Goal: Task Accomplishment & Management: Manage account settings

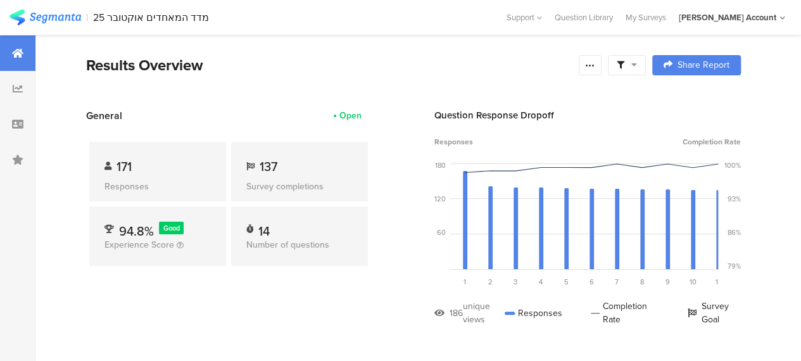
click at [637, 64] on icon at bounding box center [634, 64] width 6 height 9
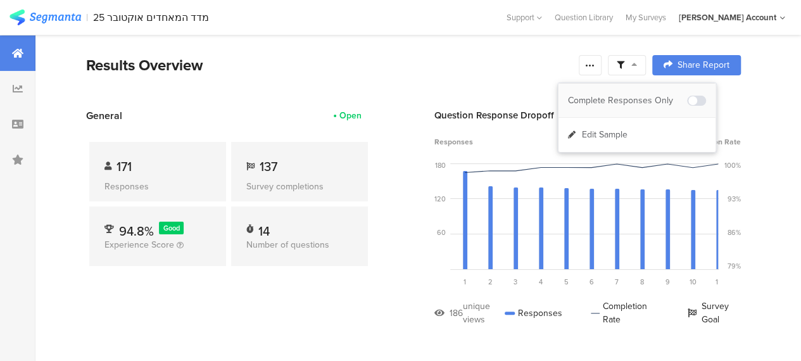
click at [648, 97] on div "Complete Responses Only" at bounding box center [627, 100] width 119 height 13
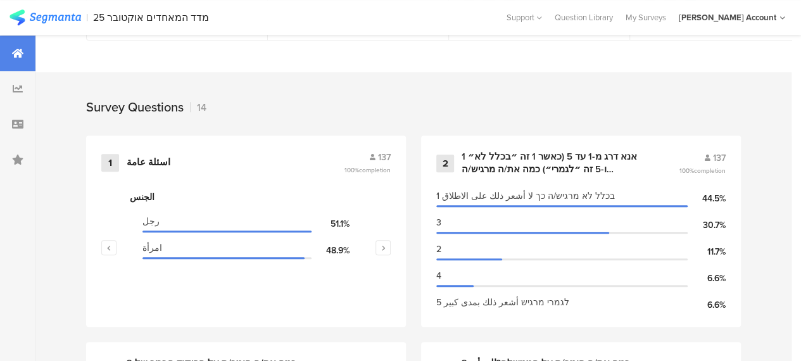
scroll to position [570, 0]
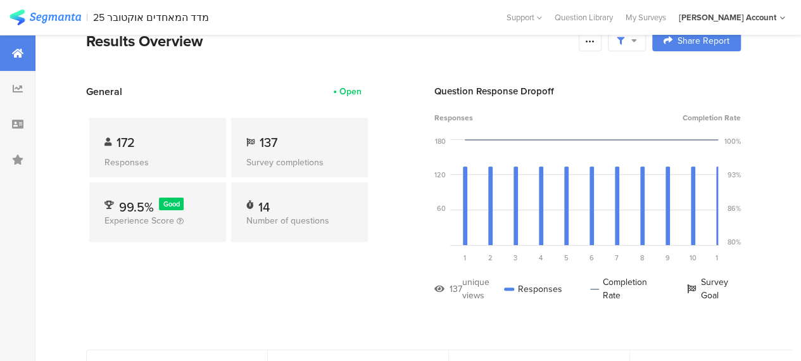
scroll to position [0, 0]
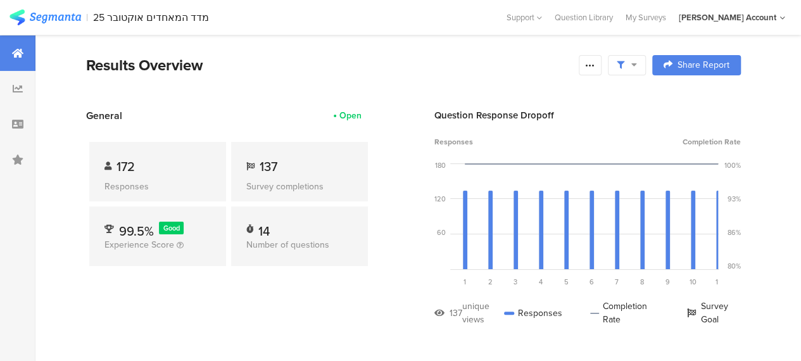
click at [414, 70] on div "Results Overview" at bounding box center [329, 65] width 486 height 23
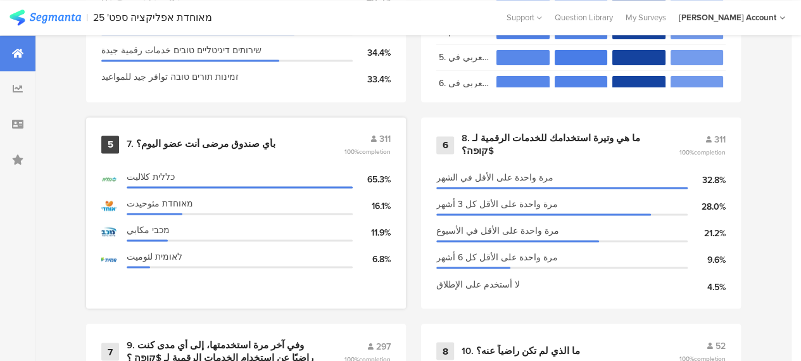
scroll to position [1013, 0]
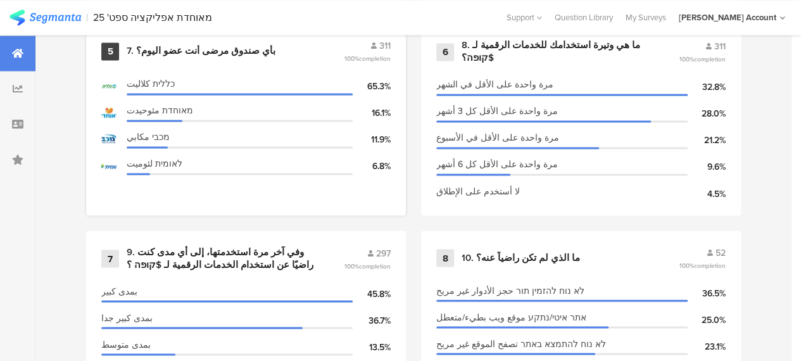
click at [190, 54] on div "7. بأي صندوق مرضى أنت عضو اليوم؟" at bounding box center [201, 51] width 149 height 13
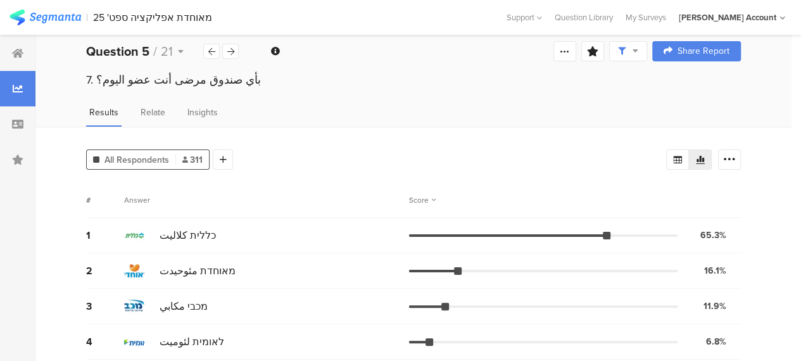
scroll to position [19, 0]
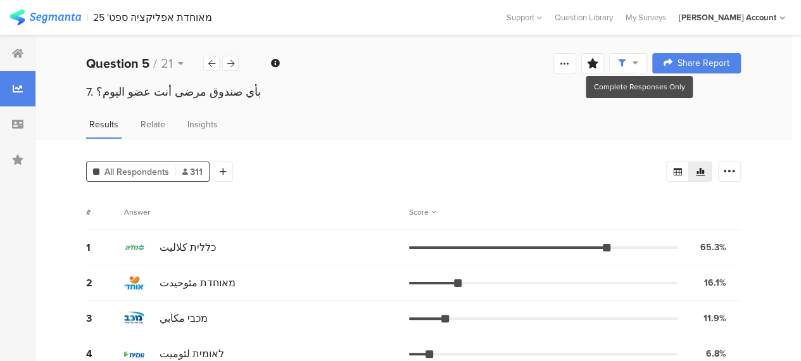
click at [373, 119] on div "Results Relate Insights" at bounding box center [413, 128] width 756 height 21
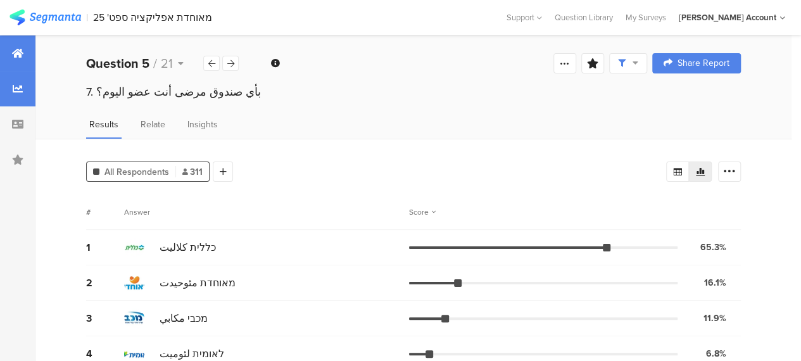
click at [16, 50] on icon at bounding box center [17, 53] width 11 height 10
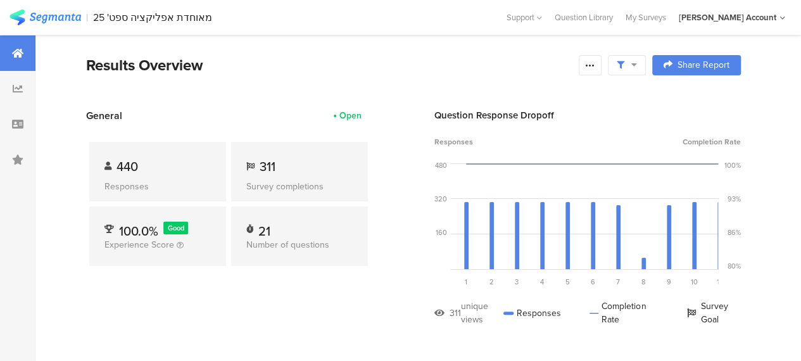
click at [346, 311] on div "General Open 440 Responses 311 Survey completions 100.0% Good Experience Score …" at bounding box center [228, 226] width 285 height 237
click at [339, 311] on div "General Open 440 Responses 311 Survey completions 100.0% Good Experience Score …" at bounding box center [228, 226] width 285 height 237
click at [595, 66] on icon at bounding box center [590, 65] width 10 height 10
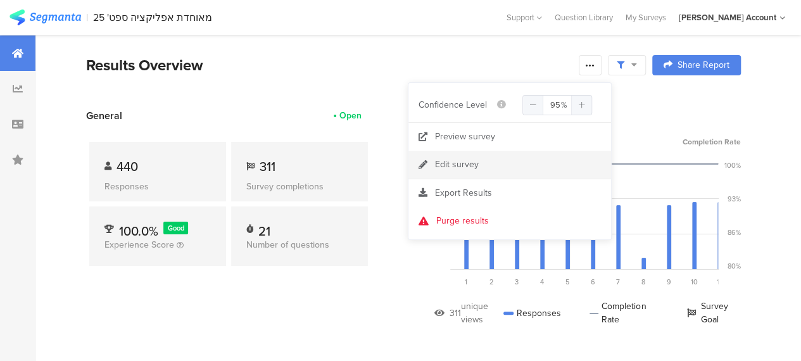
click at [463, 165] on div "Edit survey" at bounding box center [457, 164] width 44 height 13
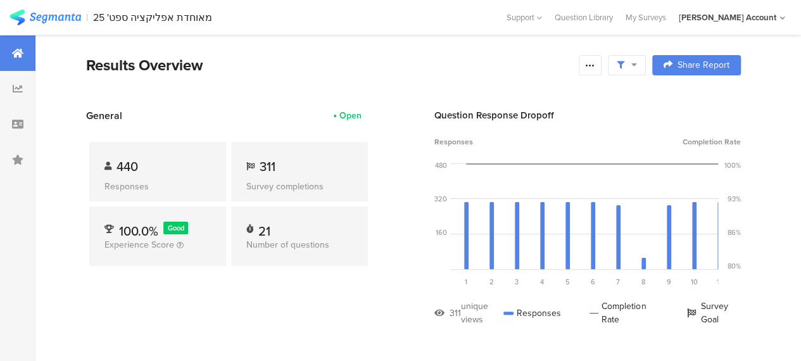
drag, startPoint x: 332, startPoint y: 60, endPoint x: 326, endPoint y: 58, distance: 6.8
click at [330, 59] on div "Results Overview" at bounding box center [329, 65] width 486 height 23
click at [303, 65] on div "Results Overview" at bounding box center [329, 65] width 486 height 23
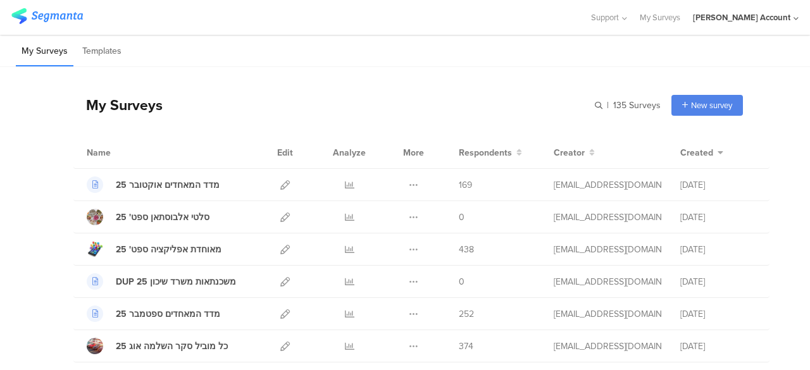
click at [331, 51] on div "My Surveys Templates" at bounding box center [405, 51] width 810 height 32
click at [345, 181] on icon at bounding box center [349, 184] width 9 height 9
click at [405, 82] on div "My Surveys | 135 Surveys New survey Start from scratch Choose from templates" at bounding box center [408, 105] width 670 height 51
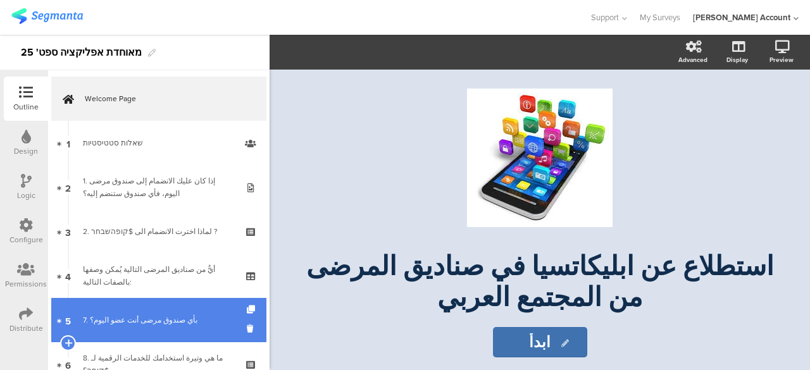
click at [120, 315] on div "7. بأي صندوق مرضى أنت عضو اليوم؟" at bounding box center [158, 320] width 151 height 13
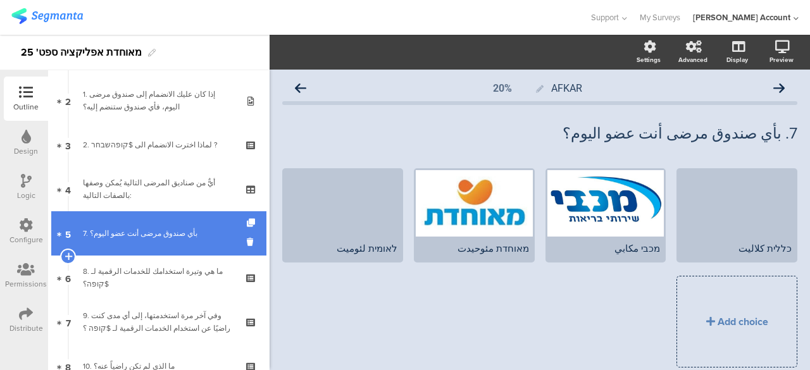
scroll to position [190, 0]
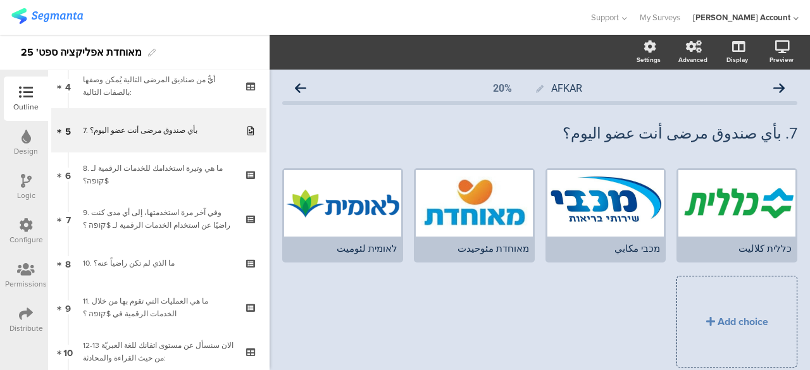
click at [25, 313] on icon at bounding box center [26, 314] width 14 height 14
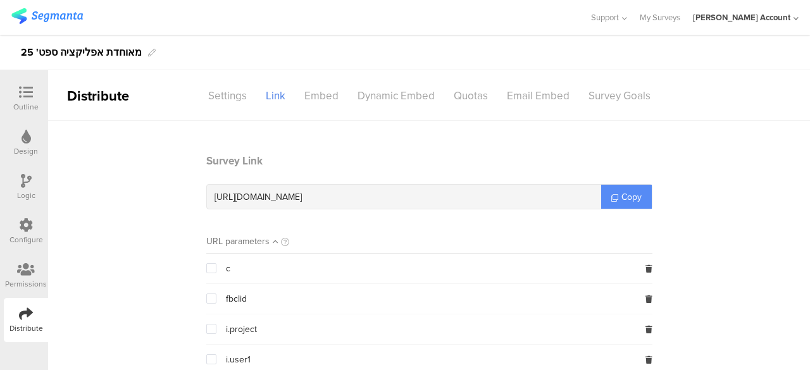
click at [630, 192] on span "Copy" at bounding box center [631, 196] width 20 height 13
click at [697, 198] on section "Survey Link https://surveys.segmanta.com/9ehb2f Copy URL parameters c fbclid i.…" at bounding box center [429, 300] width 762 height 294
click at [233, 98] on div "Settings" at bounding box center [228, 96] width 58 height 22
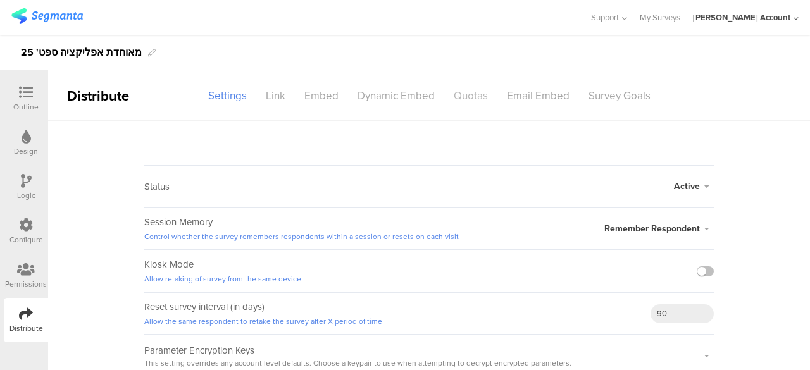
click at [470, 98] on div "Quotas" at bounding box center [470, 96] width 53 height 22
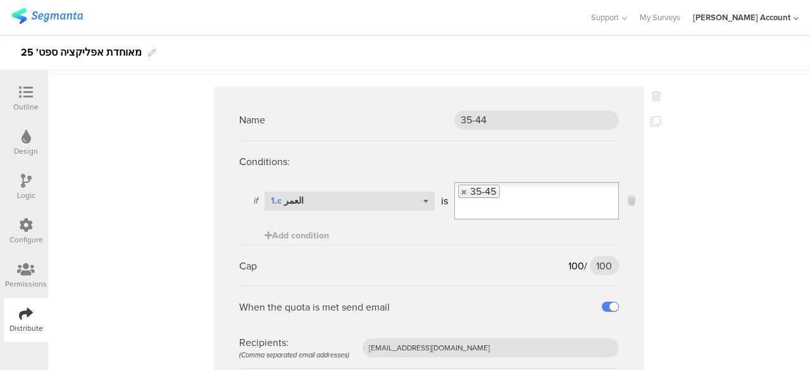
scroll to position [63, 0]
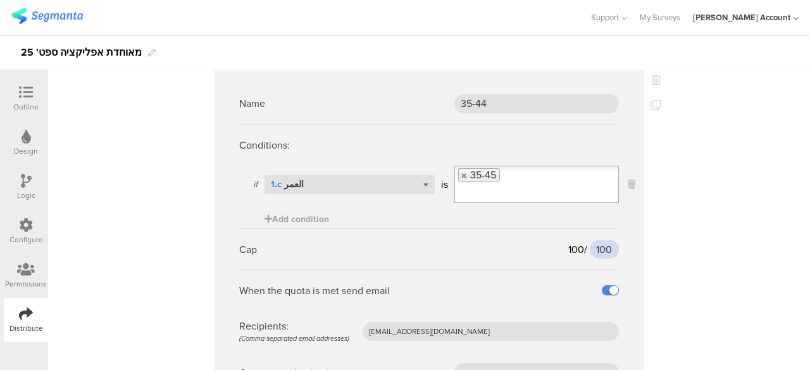
click at [600, 251] on input "100" at bounding box center [604, 249] width 29 height 19
type input "150"
click at [632, 272] on sg-quota-rule "Name 35-44 Conditions: if Select question... 1.c العمر is 35-45 Add condition C…" at bounding box center [429, 237] width 430 height 335
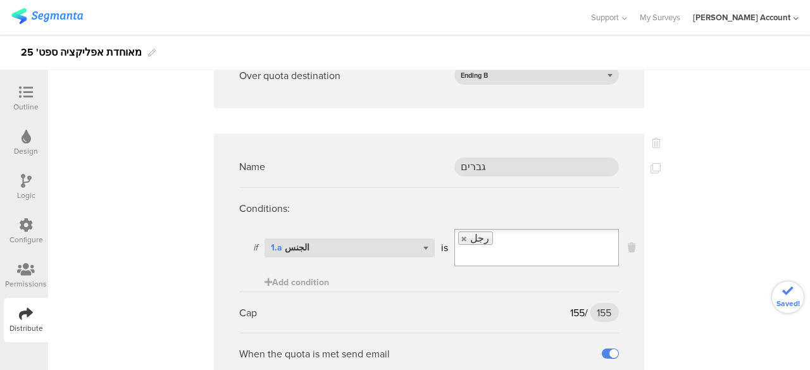
scroll to position [380, 0]
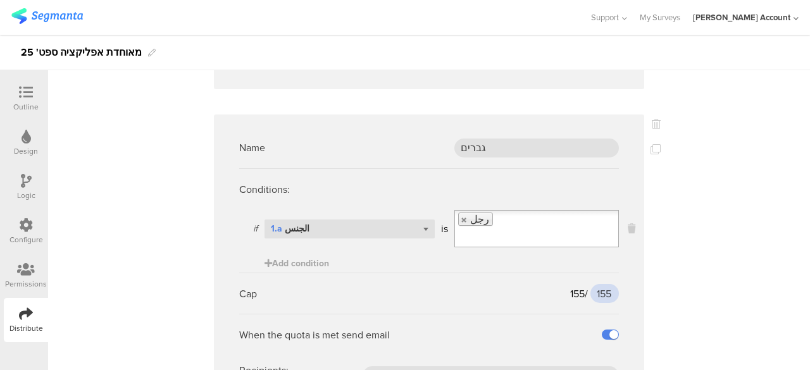
click at [597, 293] on input "155" at bounding box center [604, 293] width 28 height 19
click at [632, 304] on sg-quota-rule "Name גברים Conditions: if Select question... 1.a الجنس is رجل Add condition Cap…" at bounding box center [429, 282] width 430 height 335
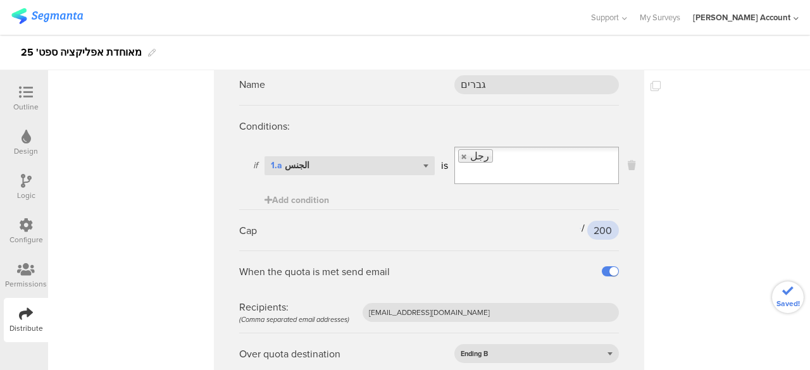
click at [598, 228] on input "200" at bounding box center [603, 230] width 32 height 19
type input "250"
click at [618, 249] on sg-quota-rule "Name גברים Conditions: if Select question... 1.a الجنس is رجل Add condition Cap…" at bounding box center [429, 218] width 430 height 335
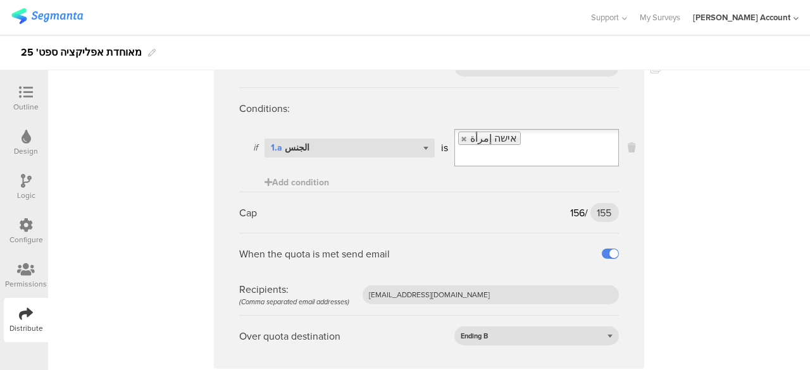
scroll to position [759, 0]
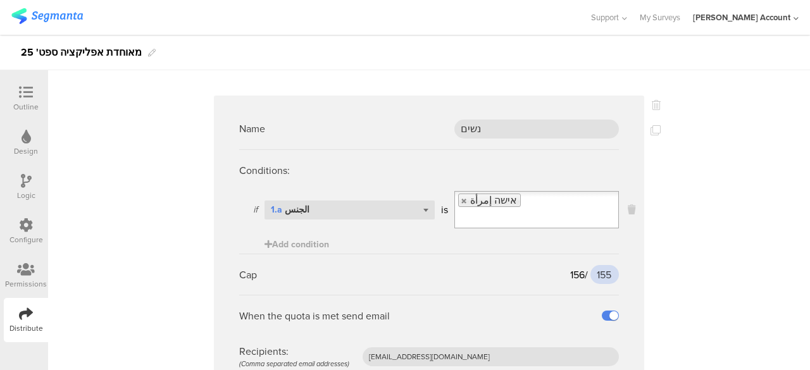
click at [601, 273] on input "155" at bounding box center [604, 274] width 28 height 19
type input "250"
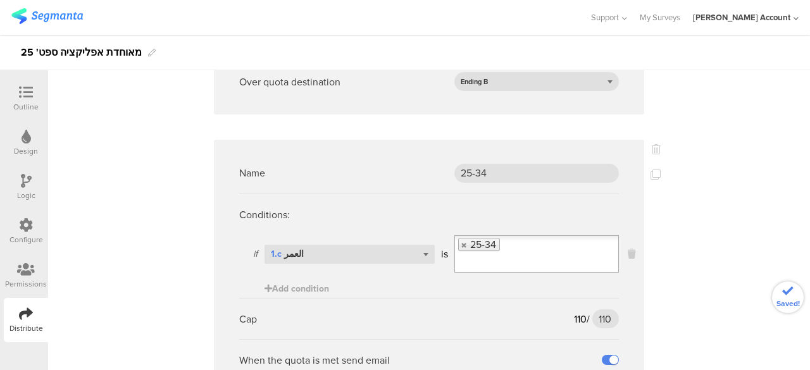
scroll to position [1202, 0]
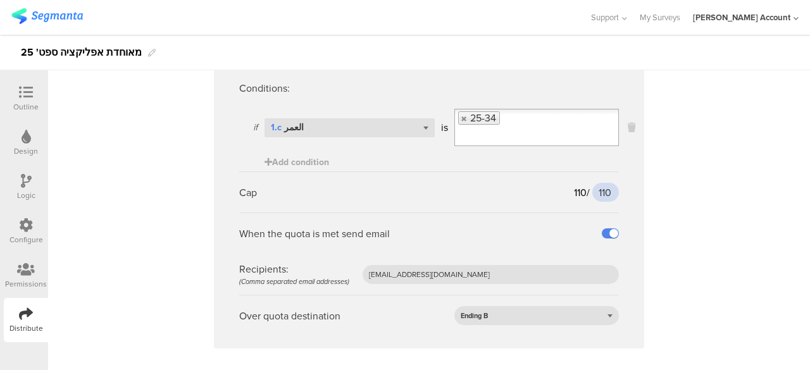
click at [601, 192] on input "110" at bounding box center [605, 192] width 27 height 19
type input "150"
click at [621, 231] on sg-quota-rule "Name 25-34 Conditions: if Select question... 1.c العمر is 25-34 Add condition C…" at bounding box center [429, 180] width 430 height 335
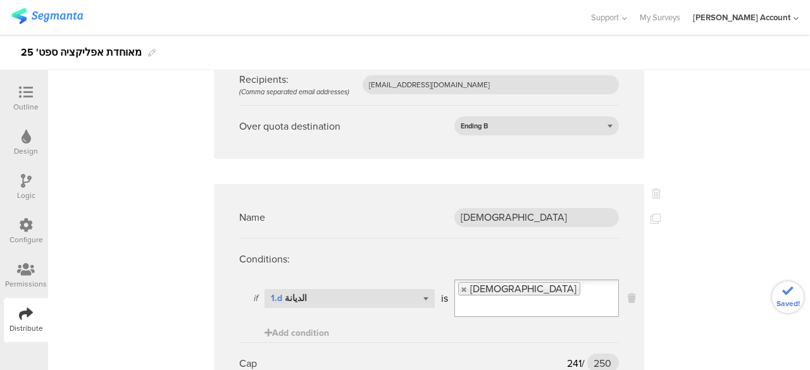
scroll to position [1519, 0]
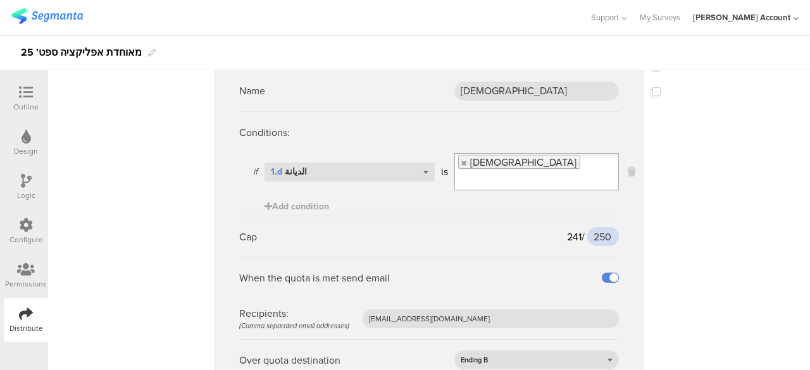
click at [599, 235] on input "250" at bounding box center [603, 236] width 32 height 19
type input "330"
click at [637, 259] on sg-quota-rule "Name מוסלמים Conditions: if Select question... 1.d الديانة is مسلم Add conditio…" at bounding box center [429, 225] width 430 height 335
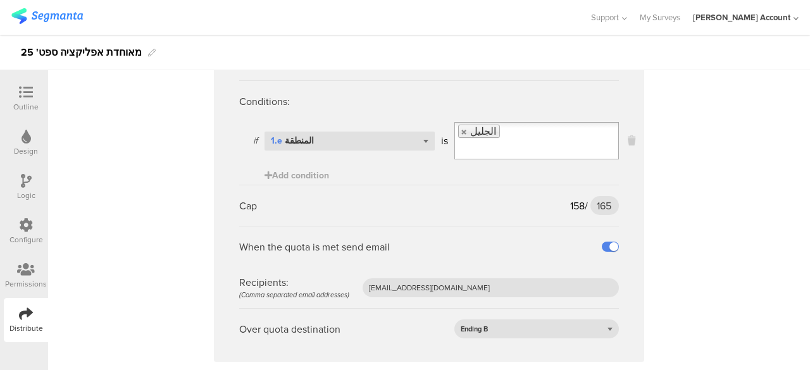
scroll to position [1835, 0]
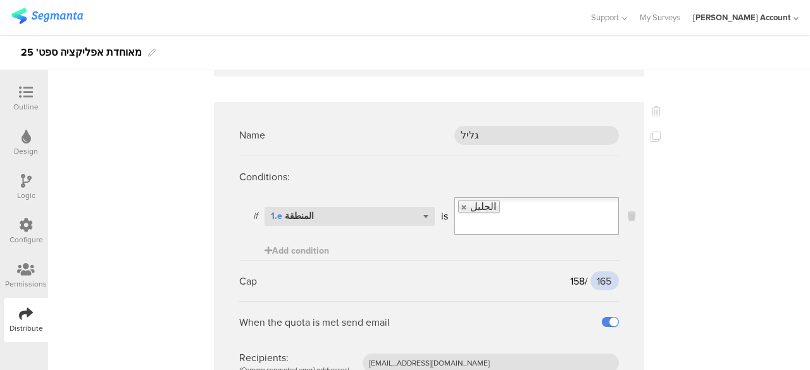
click at [603, 278] on input "165" at bounding box center [604, 281] width 28 height 19
type input "250"
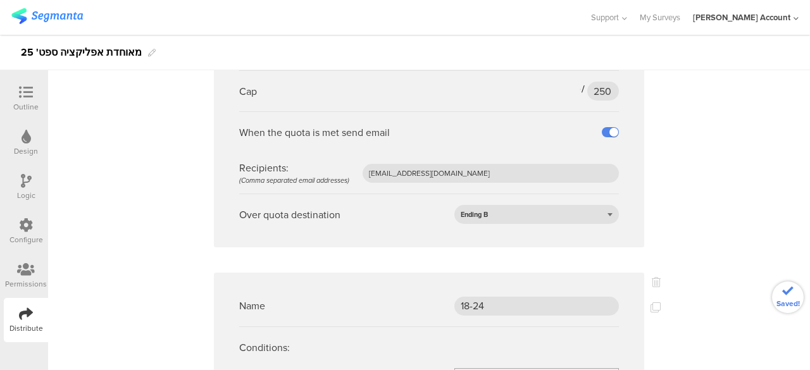
scroll to position [2152, 0]
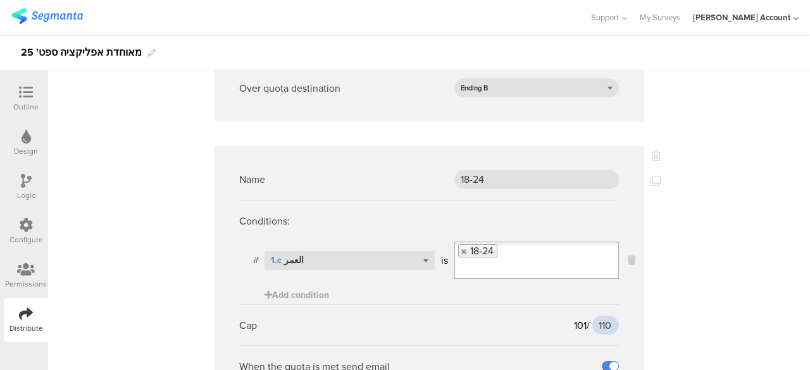
click at [602, 316] on input "110" at bounding box center [605, 325] width 27 height 19
type input "250"
click at [636, 335] on sg-quota-rule "Name 18-24 Conditions: if Select question... 1.c العمر is 18-24 Add condition C…" at bounding box center [429, 313] width 430 height 335
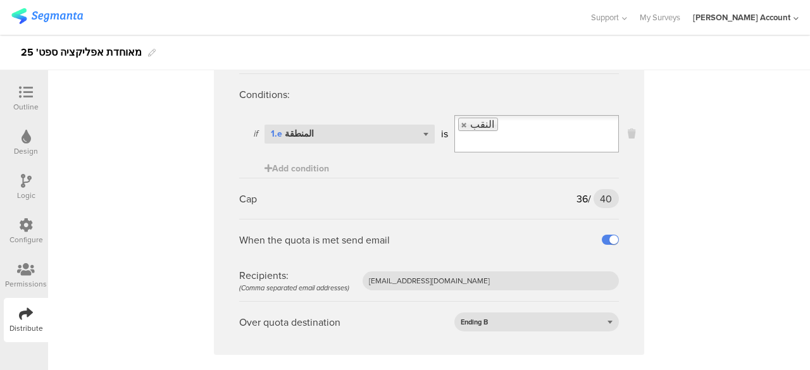
scroll to position [2658, 0]
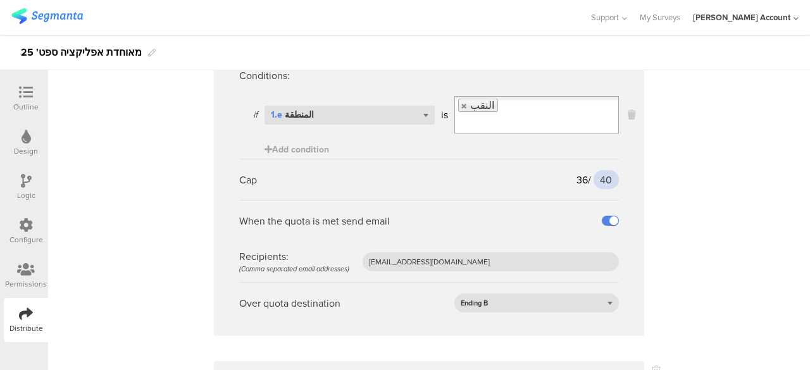
click at [605, 177] on input "40" at bounding box center [606, 179] width 25 height 19
click at [605, 176] on input "40" at bounding box center [606, 179] width 25 height 19
click at [601, 173] on input "40" at bounding box center [606, 179] width 25 height 19
type input "60"
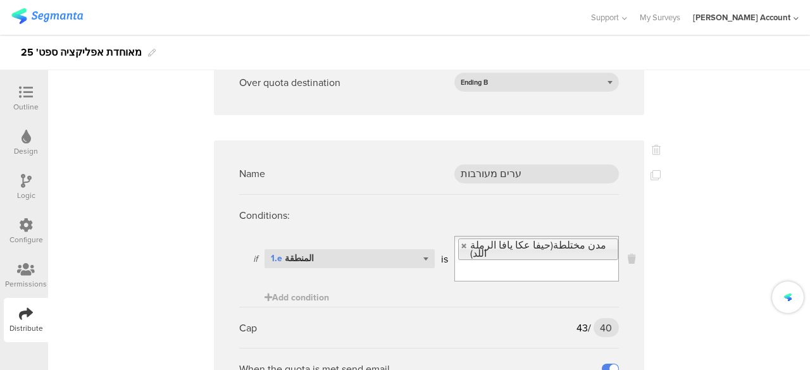
scroll to position [2975, 0]
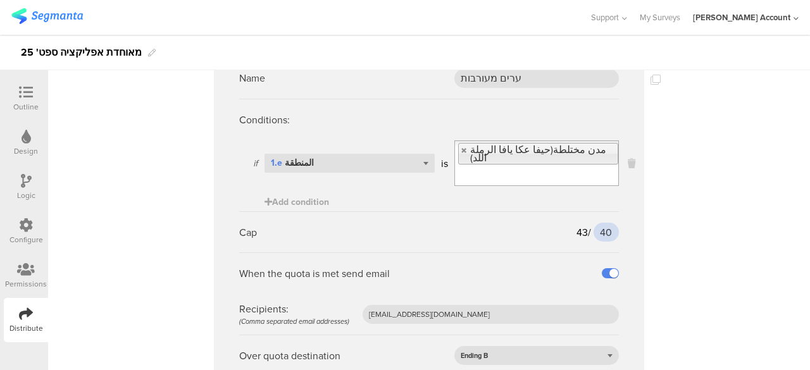
click at [603, 223] on input "40" at bounding box center [606, 232] width 25 height 19
type input "65"
click at [637, 251] on sg-quota-rule "Name ערים מעורבות Conditions: if Select question... 1.e المنطقة is مدن مختلطة(ح…" at bounding box center [429, 217] width 430 height 344
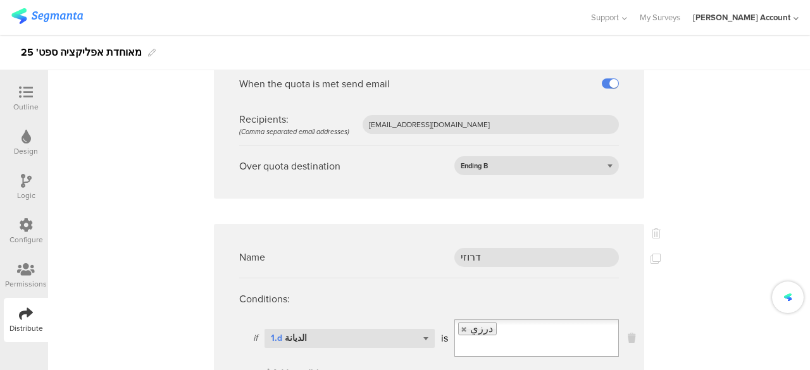
scroll to position [3291, 0]
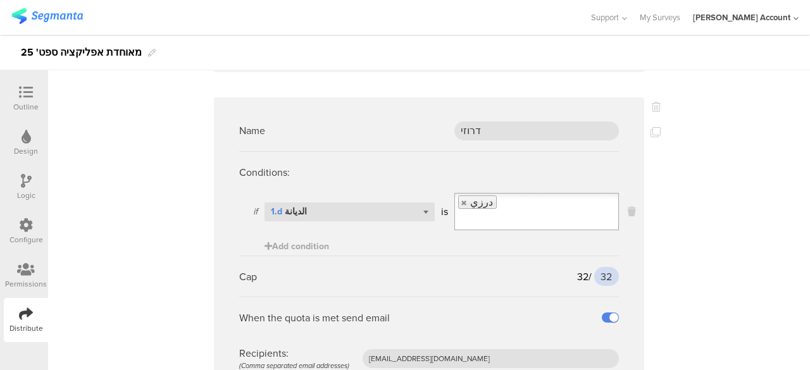
click at [604, 267] on input "32" at bounding box center [606, 276] width 25 height 19
type input "45"
click at [624, 260] on sg-quota-rule "Name דרוזי Conditions: if Select question... 1.d الديانة is درزي Add condition …" at bounding box center [429, 264] width 430 height 335
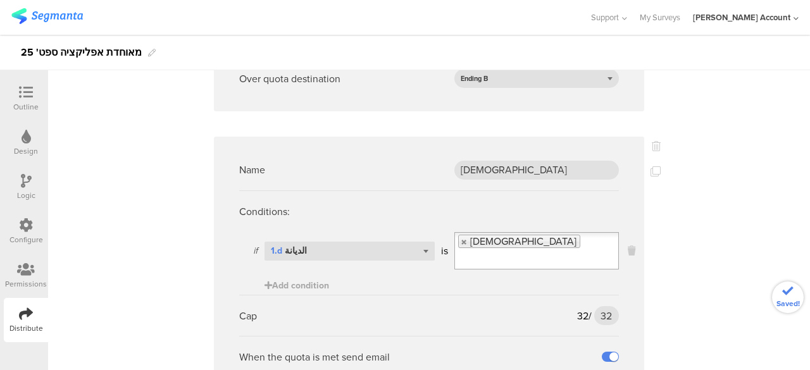
scroll to position [3671, 0]
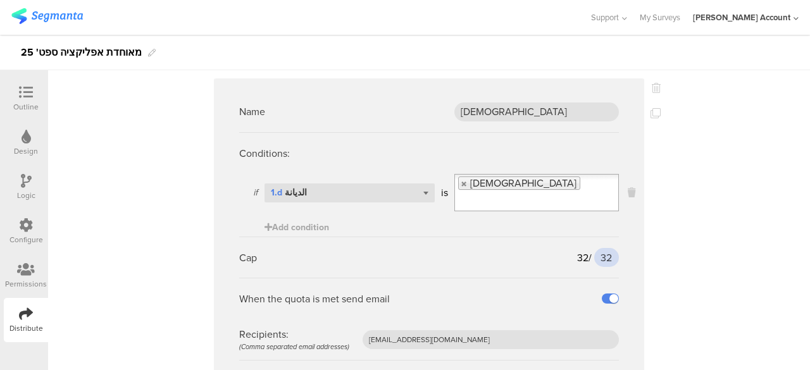
click at [602, 248] on input "32" at bounding box center [606, 257] width 25 height 19
type input "45"
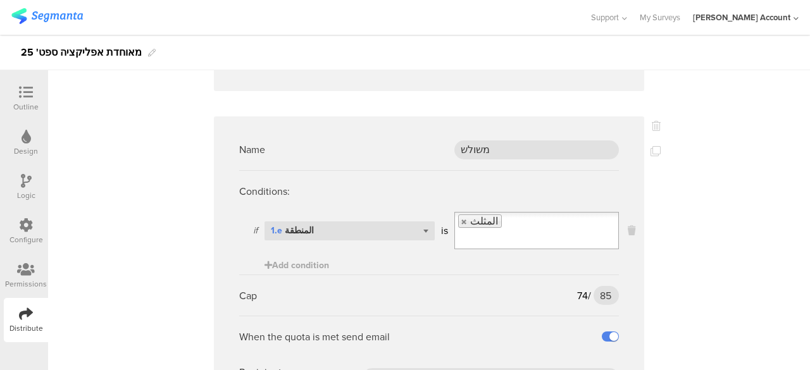
scroll to position [4050, 0]
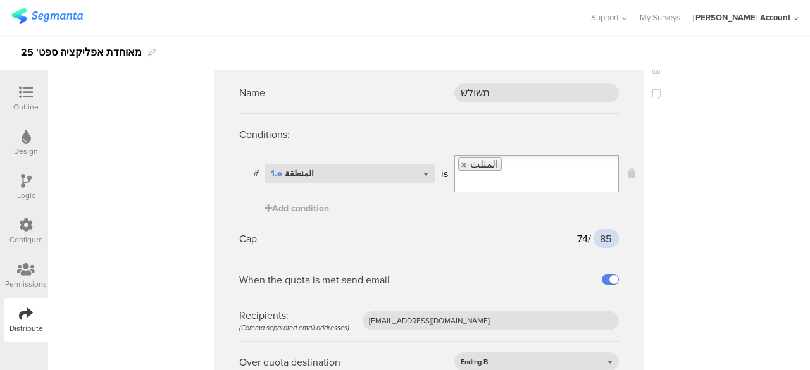
click at [601, 229] on input "85" at bounding box center [606, 238] width 25 height 19
type input "120"
click at [625, 235] on sg-quota-rule "Name משולש Conditions: if Select question... 1.e المنطقة is المثلث Add conditio…" at bounding box center [429, 226] width 430 height 335
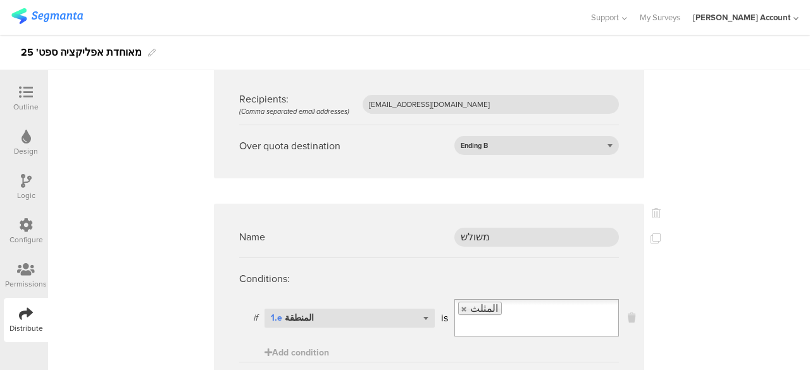
scroll to position [3854, 0]
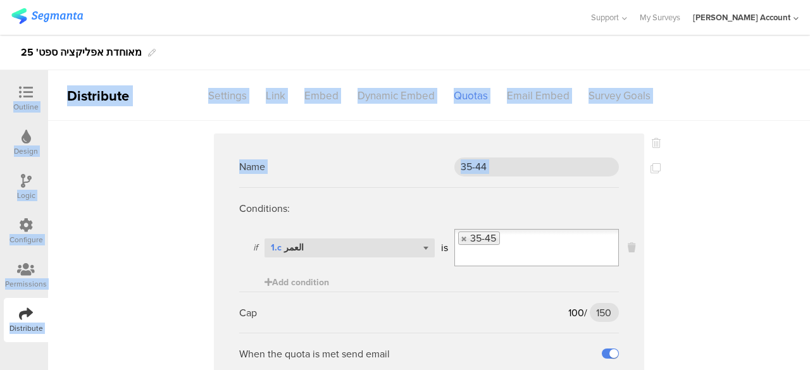
drag, startPoint x: 33, startPoint y: 90, endPoint x: 184, endPoint y: 189, distance: 180.1
click at [184, 189] on div "Outline Design Logic Configure Permissions Distribute Distribute Settings Link …" at bounding box center [405, 202] width 810 height 335
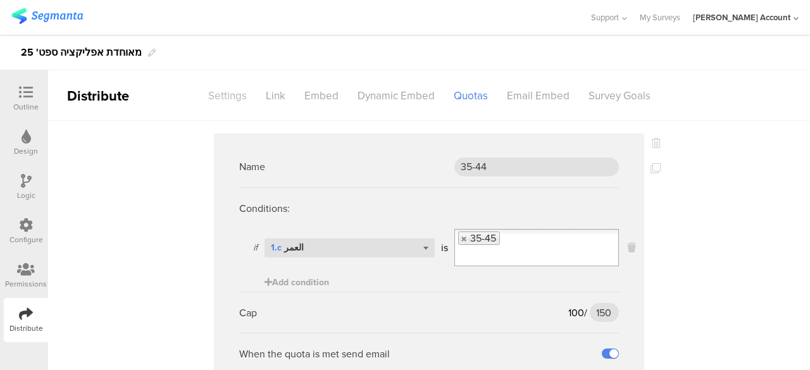
click at [221, 94] on div "Settings" at bounding box center [228, 96] width 58 height 22
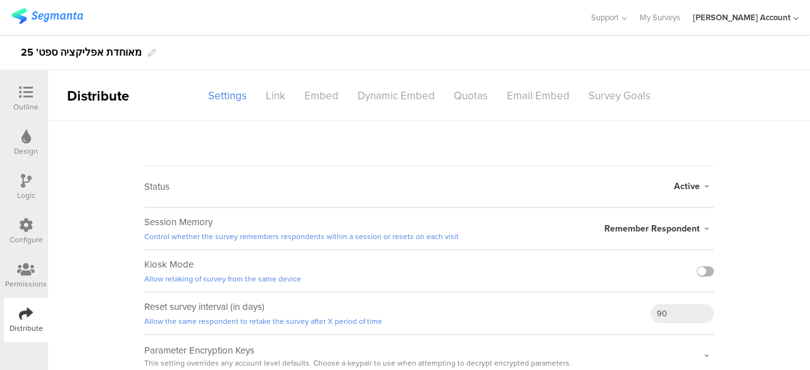
click at [701, 270] on label at bounding box center [705, 271] width 17 height 10
click at [0, 0] on input "checkbox" at bounding box center [0, 0] width 0 height 0
click at [542, 277] on div "Kiosk Mode Allow retaking of survey from the same device" at bounding box center [429, 271] width 570 height 42
click at [625, 92] on div "Survey Goals" at bounding box center [619, 96] width 81 height 22
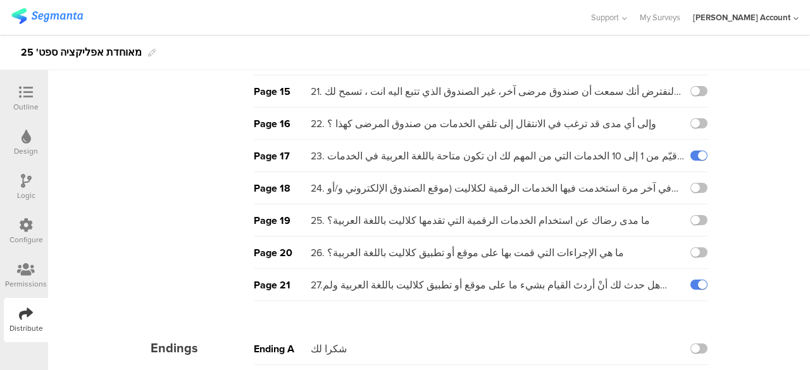
scroll to position [482, 0]
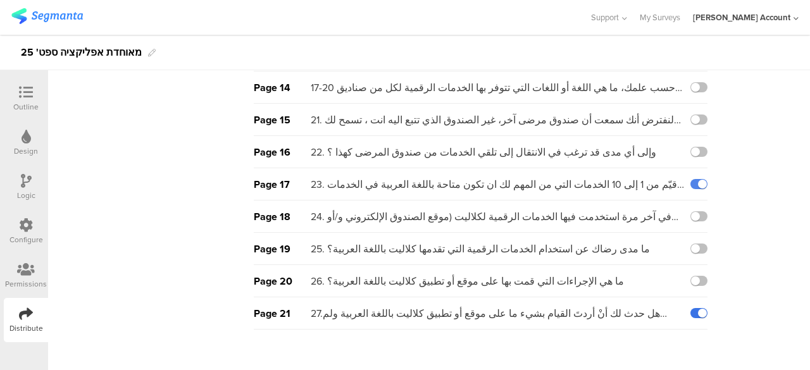
click at [694, 309] on label at bounding box center [698, 313] width 17 height 10
click at [0, 0] on input "checkbox" at bounding box center [0, 0] width 0 height 0
click at [640, 332] on div "Pages Page 1 שאלות סטטיסטיות Page 2 1. إذا كان عليك الانضمام إلى صندوق مرضى الي…" at bounding box center [428, 38] width 625 height 799
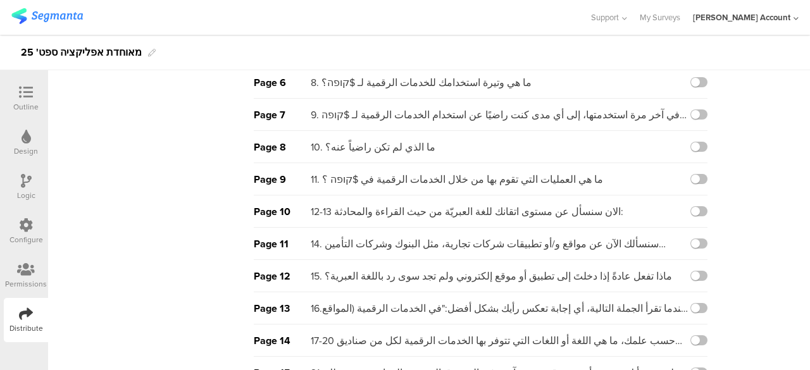
scroll to position [0, 0]
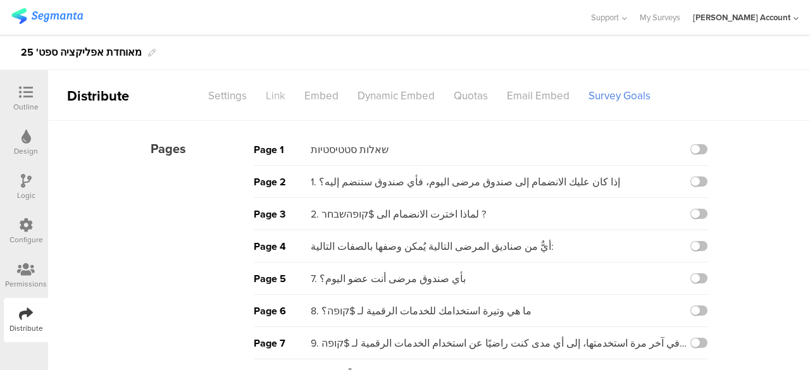
click at [271, 96] on div "Link" at bounding box center [275, 96] width 39 height 22
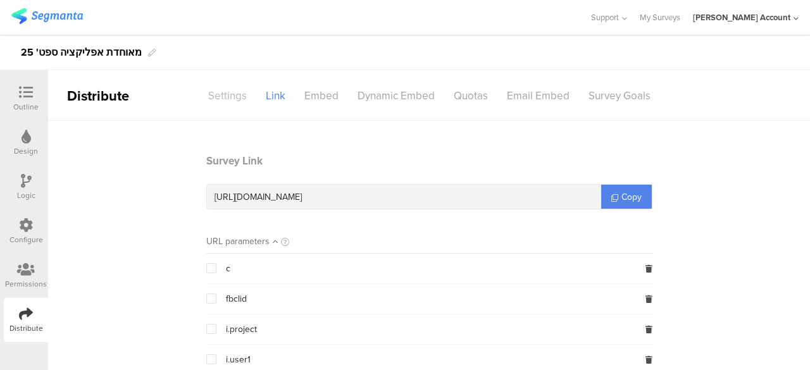
click at [231, 93] on div "Settings" at bounding box center [228, 96] width 58 height 22
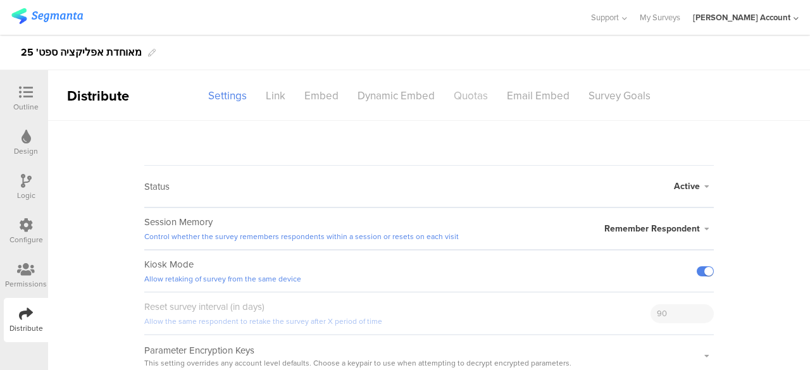
click at [459, 100] on div "Quotas" at bounding box center [470, 96] width 53 height 22
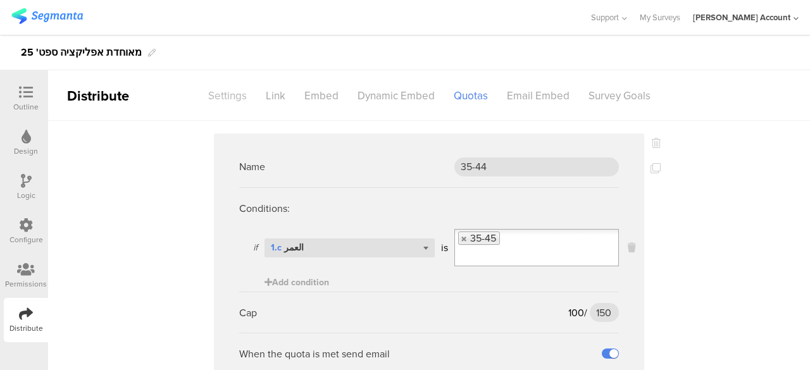
click at [226, 96] on div "Settings" at bounding box center [228, 96] width 58 height 22
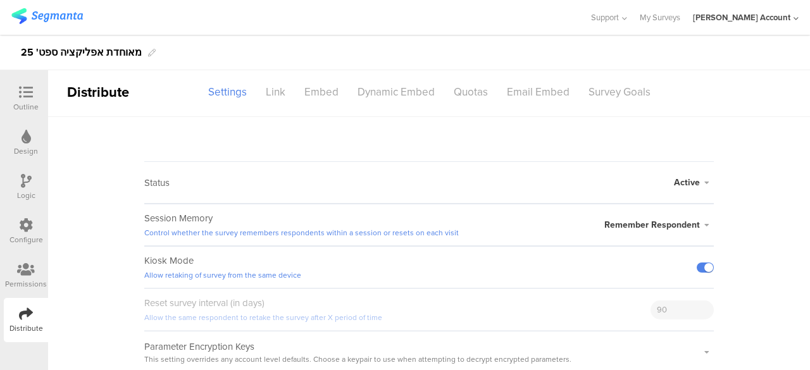
scroll to position [4, 0]
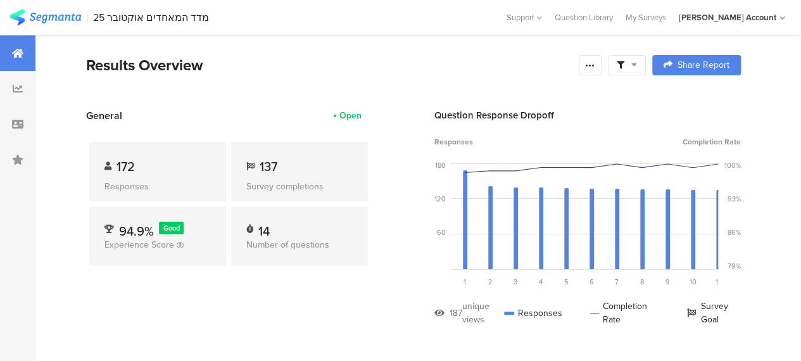
click at [646, 65] on div at bounding box center [627, 65] width 38 height 20
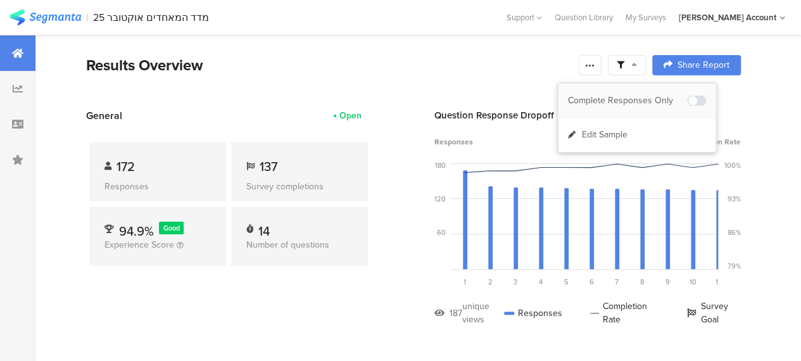
click at [649, 100] on div "Complete Responses Only" at bounding box center [627, 100] width 119 height 13
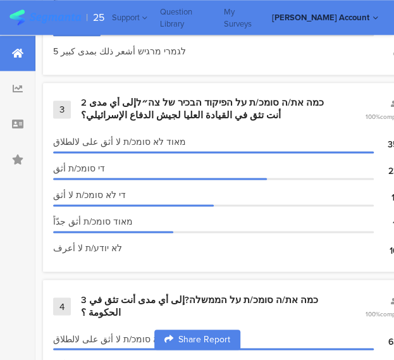
scroll to position [1392, 0]
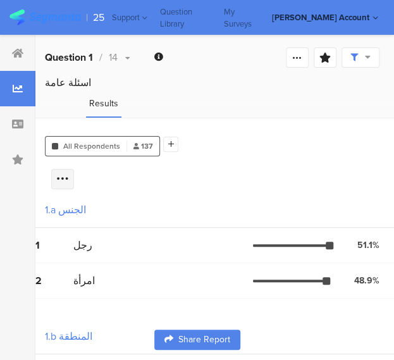
click at [69, 173] on icon at bounding box center [62, 179] width 13 height 13
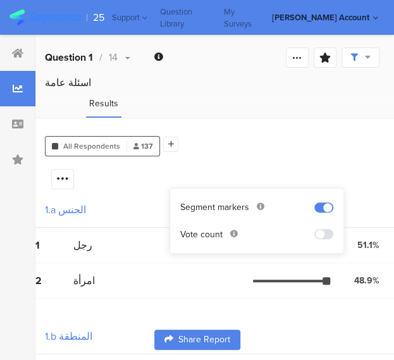
click at [328, 231] on span at bounding box center [324, 234] width 19 height 10
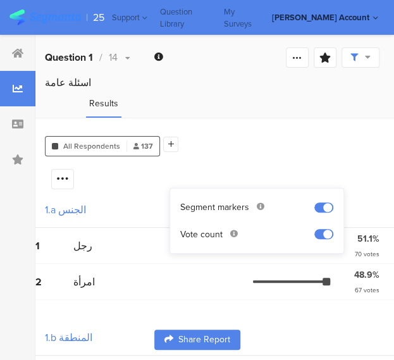
click at [218, 293] on div "2 امرأة 48.9% 67 votes" at bounding box center [214, 282] width 359 height 36
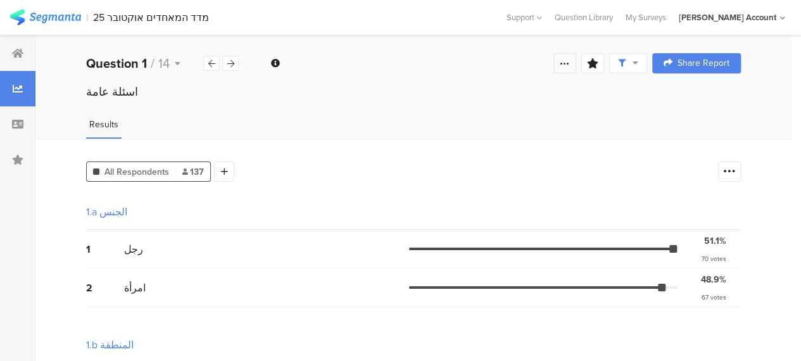
click at [570, 66] on icon at bounding box center [564, 63] width 10 height 10
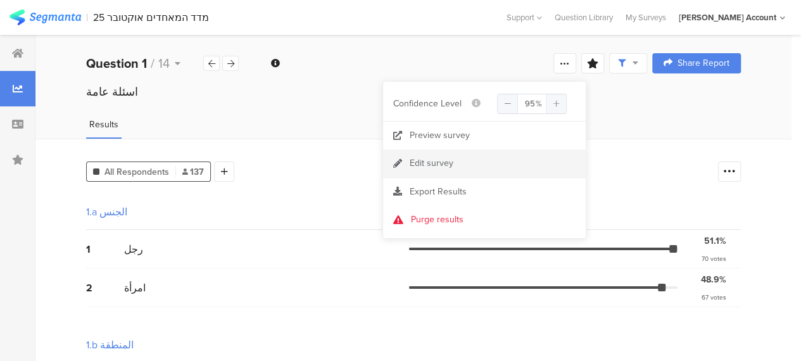
click at [422, 163] on div "Edit survey" at bounding box center [431, 163] width 44 height 13
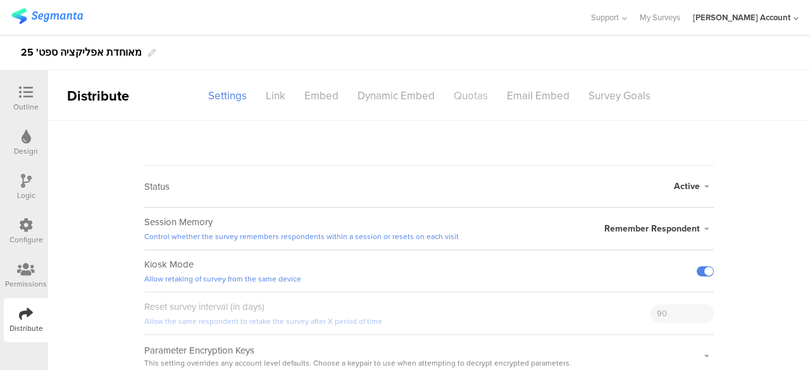
click at [468, 97] on div "Quotas" at bounding box center [470, 96] width 53 height 22
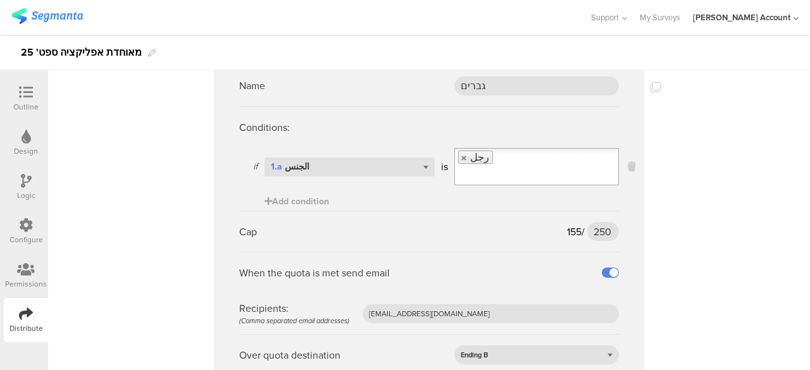
scroll to position [443, 0]
click at [601, 228] on input "250" at bounding box center [603, 230] width 32 height 19
type input "210"
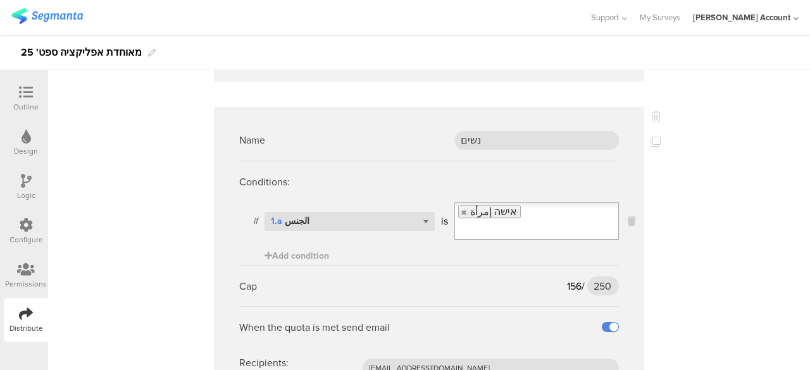
scroll to position [759, 0]
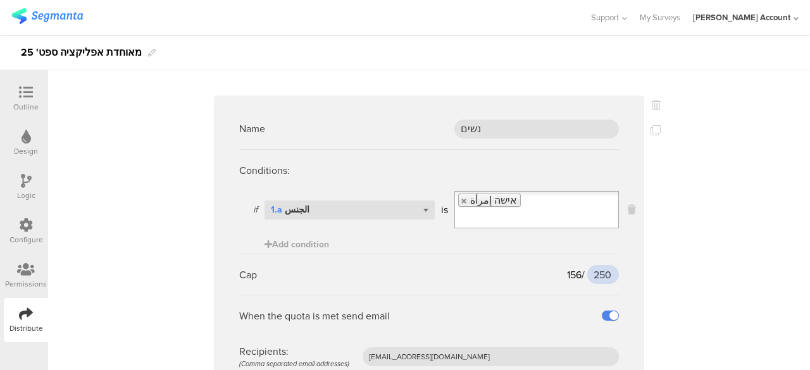
click at [599, 275] on input "250" at bounding box center [603, 274] width 32 height 19
type input "210"
click at [629, 293] on sg-quota-rule "Name נשים Conditions: if Select question... 1.a الجنس is אישה إمرأة Add conditi…" at bounding box center [429, 263] width 430 height 335
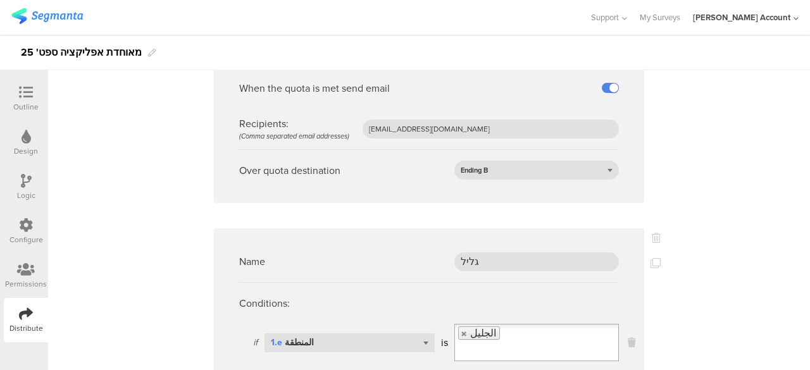
scroll to position [1582, 0]
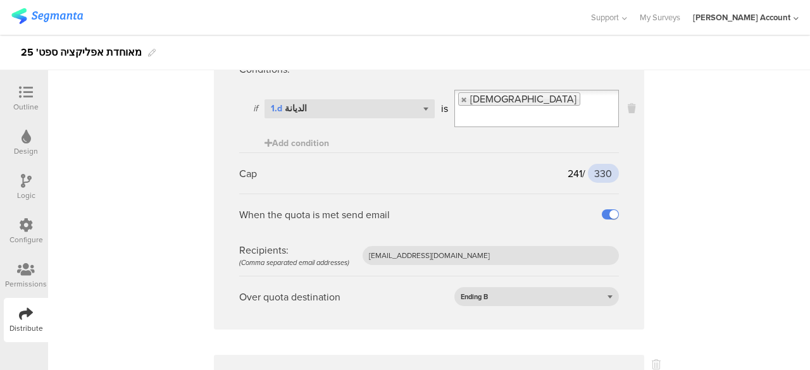
click at [599, 170] on input "330" at bounding box center [603, 173] width 31 height 19
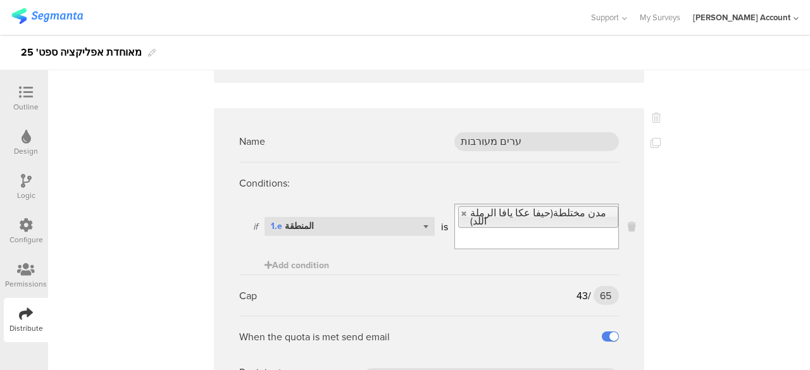
scroll to position [3038, 0]
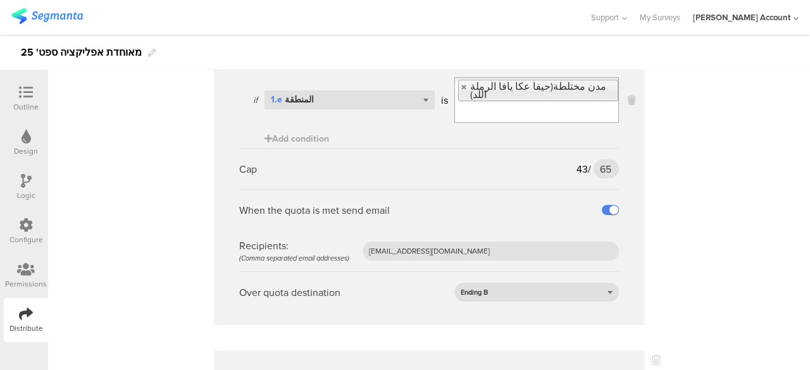
click at [636, 255] on sg-quota-rule "Name ערים מעורבות Conditions: if Select question... 1.e المنطقة is مدن مختلطة(ح…" at bounding box center [429, 154] width 430 height 344
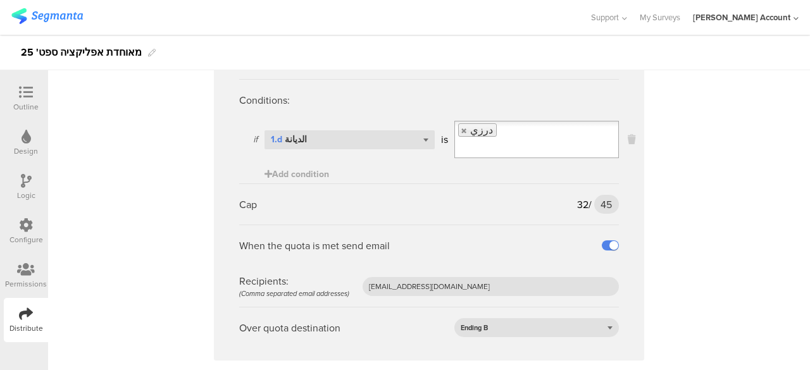
scroll to position [3354, 0]
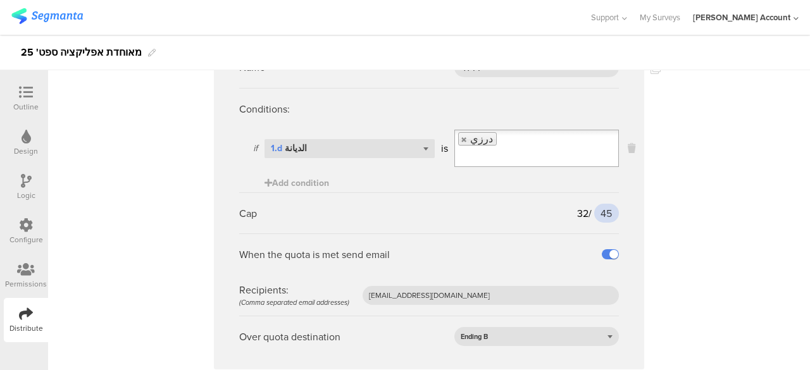
click at [601, 204] on input "45" at bounding box center [606, 213] width 25 height 19
type input "50"
click at [627, 268] on sg-quota-rule "Name דרוזי Conditions: if Select question... 1.d الديانة is درزي Add condition …" at bounding box center [429, 201] width 430 height 335
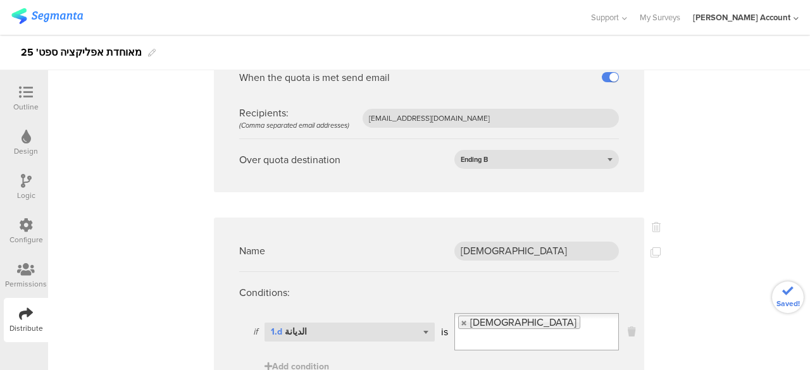
scroll to position [3607, 0]
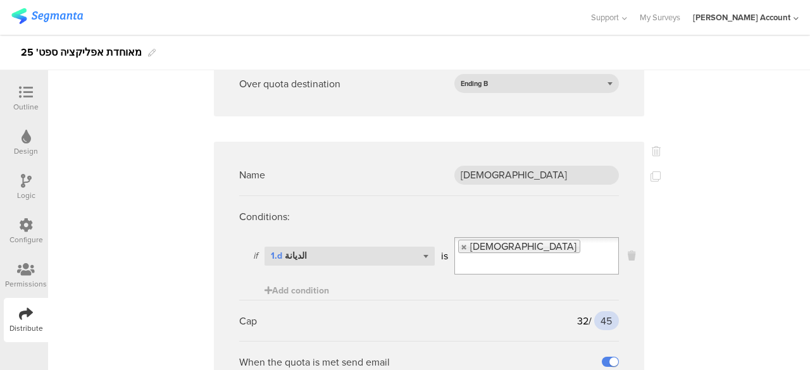
click at [603, 311] on input "45" at bounding box center [606, 320] width 25 height 19
type input "50"
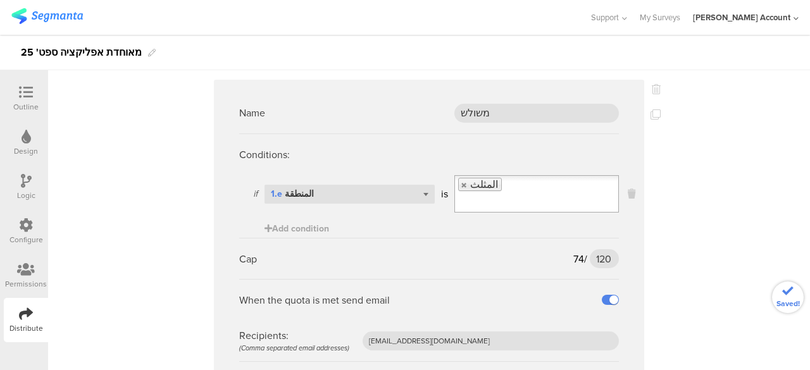
scroll to position [4050, 0]
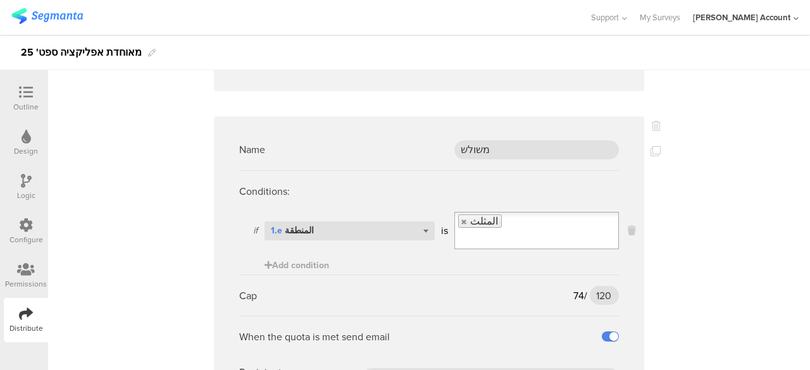
scroll to position [3981, 0]
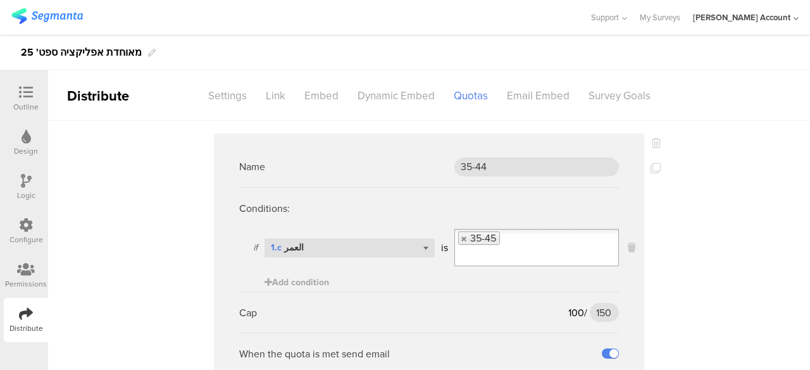
click at [23, 93] on icon at bounding box center [26, 92] width 14 height 14
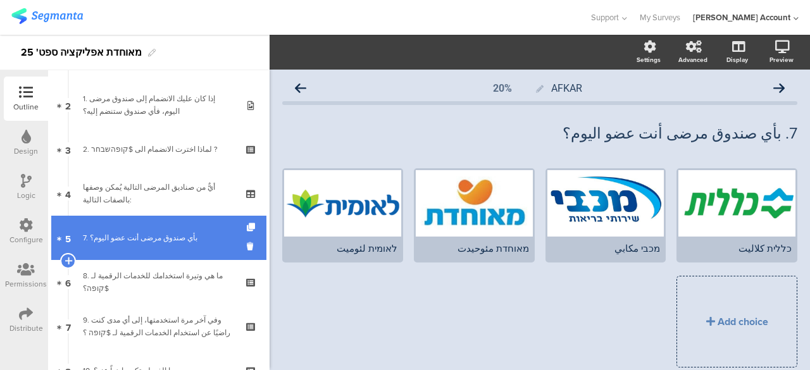
scroll to position [100, 0]
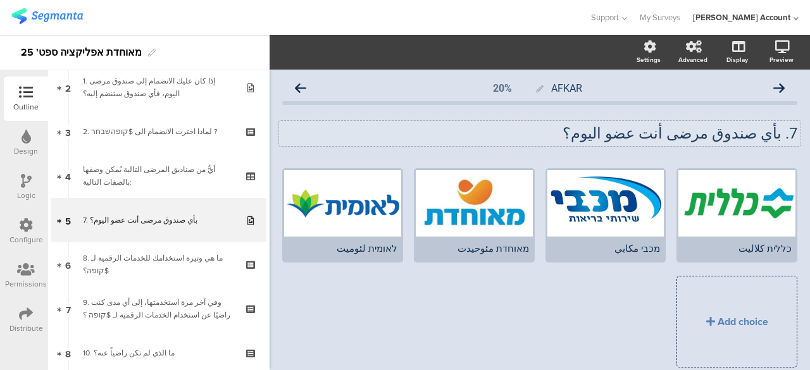
click at [559, 135] on div "7. بأي صندوق مرضى أنت عضو [DATE]؟ 7. بأي صندوق مرضى أنت عضو [DATE]؟" at bounding box center [539, 133] width 521 height 25
click at [594, 164] on div "AFKAR 20% 7. بأي صندوق مرضى أنت عضو [DATE]؟ 7. بأي صندوق مرضى أنت عضو [DATE]؟ 7…" at bounding box center [539, 244] width 515 height 336
click at [465, 18] on div at bounding box center [294, 17] width 566 height 21
click at [22, 315] on icon at bounding box center [26, 314] width 14 height 14
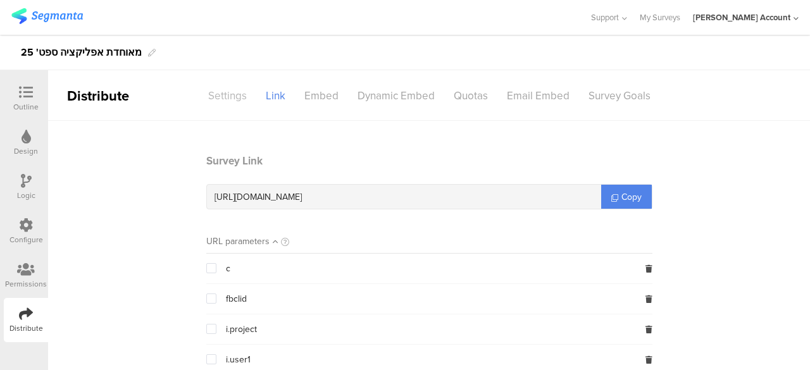
click at [232, 91] on div "Settings" at bounding box center [228, 96] width 58 height 22
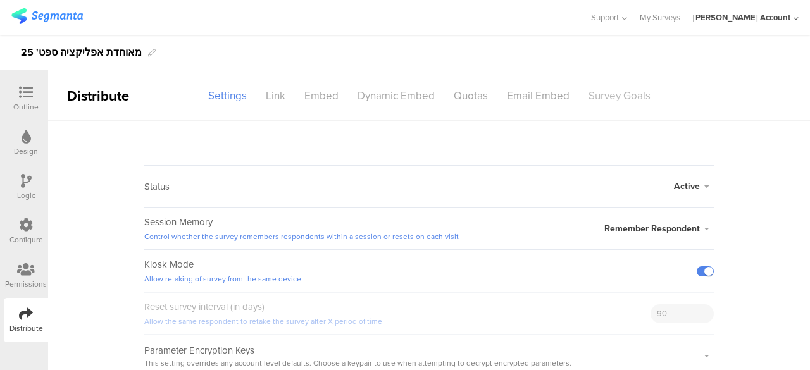
click at [627, 92] on div "Survey Goals" at bounding box center [619, 96] width 81 height 22
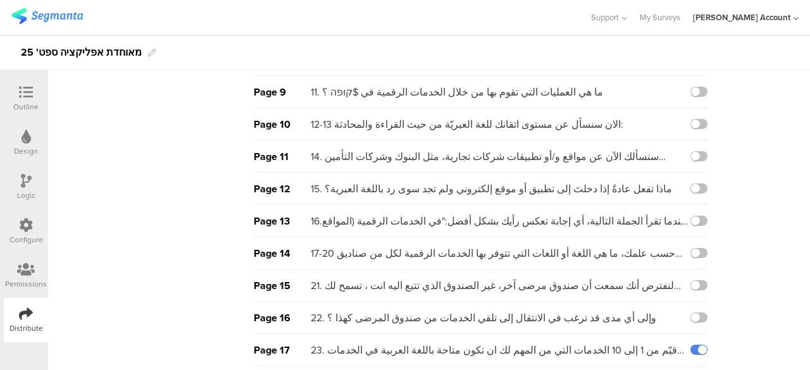
scroll to position [316, 0]
click at [27, 88] on icon at bounding box center [26, 92] width 14 height 14
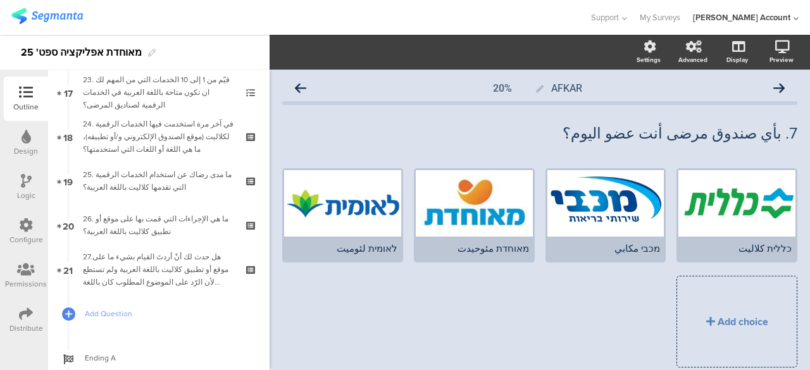
click at [26, 181] on icon at bounding box center [26, 181] width 11 height 14
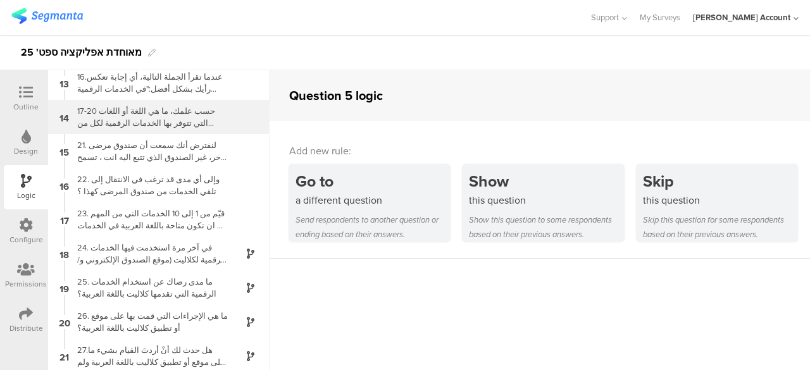
scroll to position [417, 0]
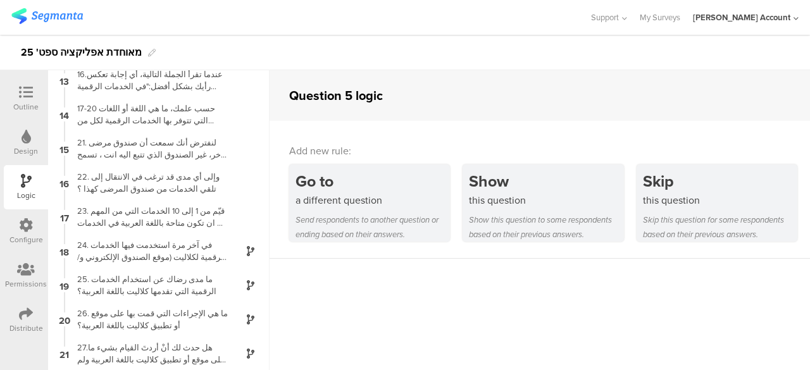
click at [27, 89] on icon at bounding box center [26, 92] width 14 height 14
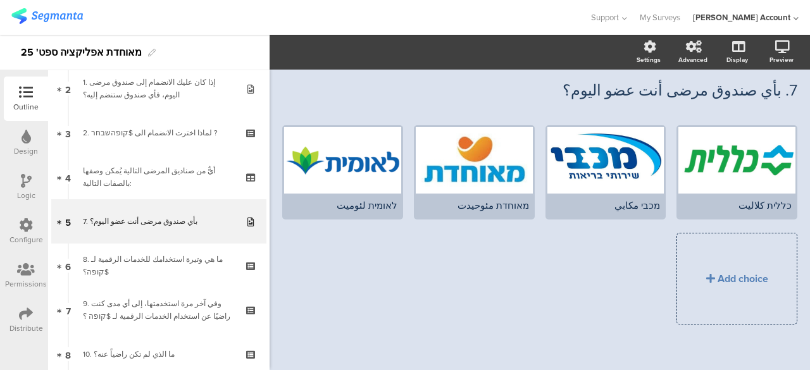
scroll to position [100, 0]
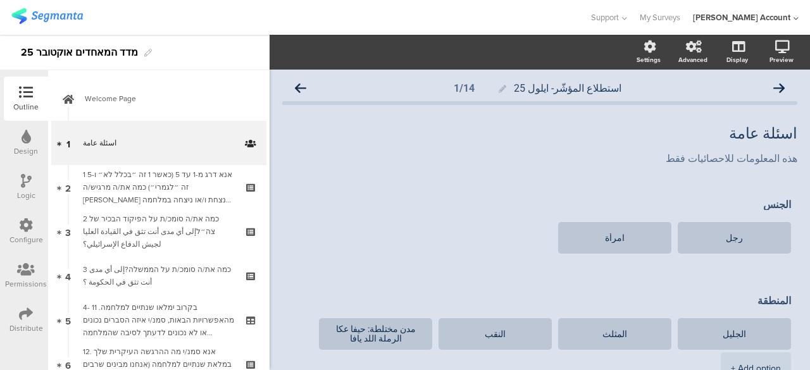
click at [29, 311] on icon at bounding box center [26, 314] width 14 height 14
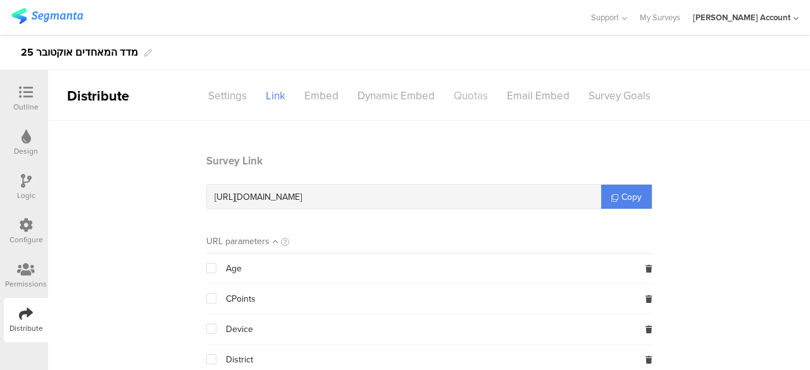
click at [472, 96] on div "Quotas" at bounding box center [470, 96] width 53 height 22
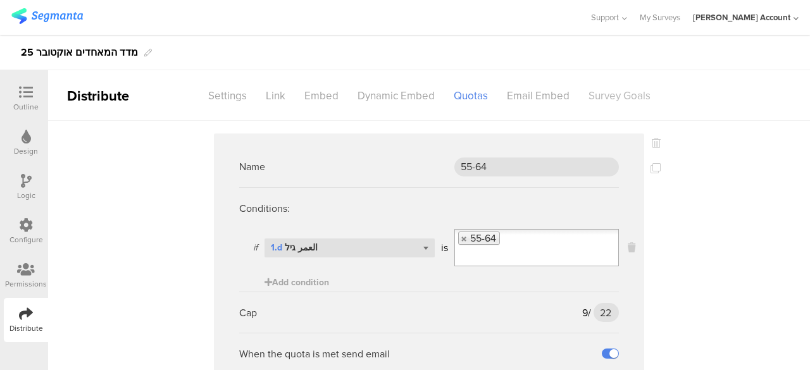
click at [620, 94] on div "Survey Goals" at bounding box center [619, 96] width 81 height 22
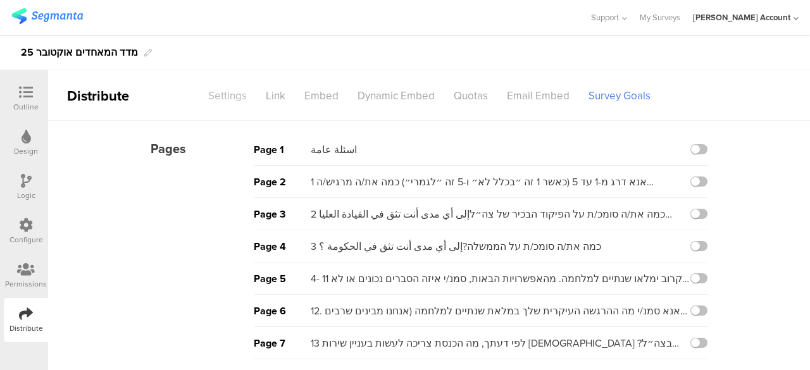
click at [227, 91] on div "Settings" at bounding box center [228, 96] width 58 height 22
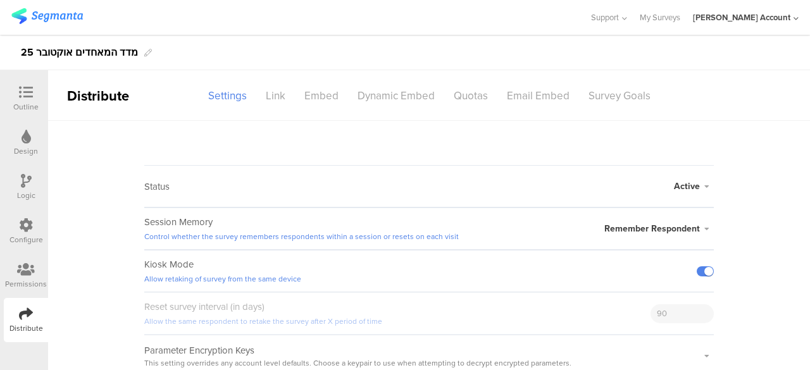
click at [597, 281] on div "Kiosk Mode Allow retaking of survey from the same device" at bounding box center [429, 271] width 570 height 42
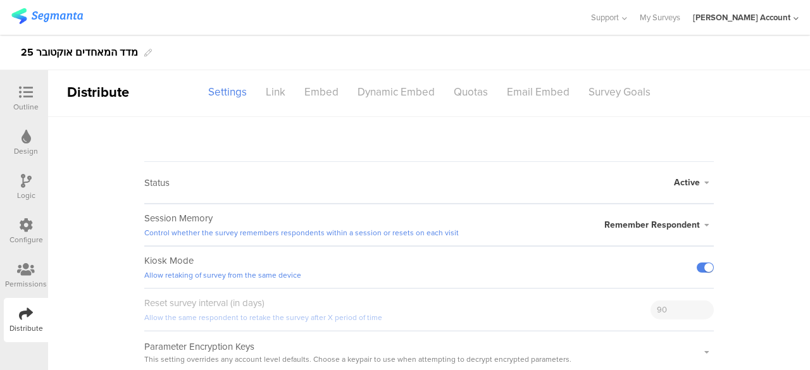
scroll to position [4, 0]
click at [701, 222] on icon at bounding box center [707, 225] width 14 height 8
click at [745, 239] on sg-survey-status-editor "Status Active Active Closed Schedule Start Date: End Date: Save Cancel Session …" at bounding box center [429, 244] width 762 height 256
click at [699, 262] on label at bounding box center [705, 267] width 17 height 10
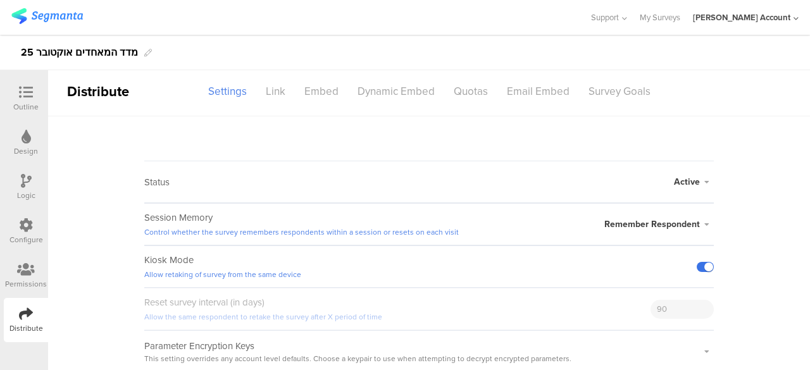
click at [0, 0] on input "checkbox" at bounding box center [0, 0] width 0 height 0
click at [699, 262] on label at bounding box center [705, 267] width 17 height 10
click at [0, 0] on input "checkbox" at bounding box center [0, 0] width 0 height 0
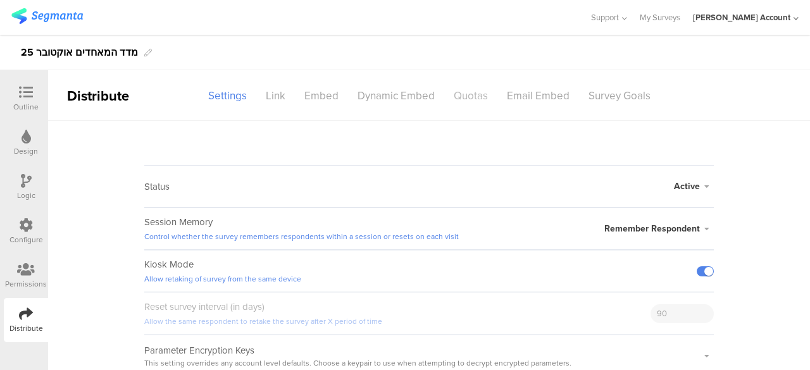
click at [473, 97] on div "Quotas" at bounding box center [470, 96] width 53 height 22
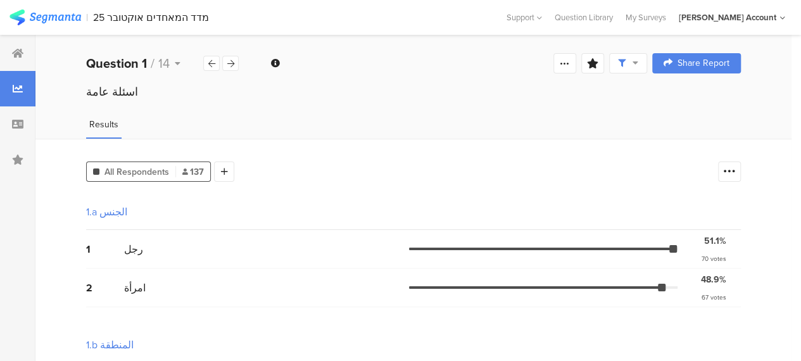
drag, startPoint x: 573, startPoint y: 65, endPoint x: 566, endPoint y: 93, distance: 29.5
click at [570, 65] on icon at bounding box center [564, 63] width 10 height 10
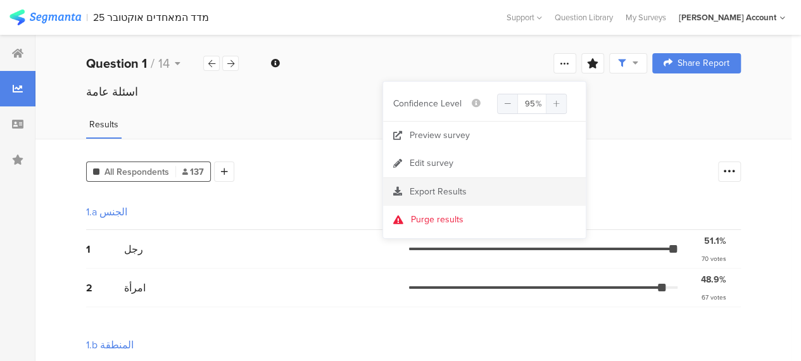
click at [434, 190] on span "Export Results" at bounding box center [437, 191] width 57 height 13
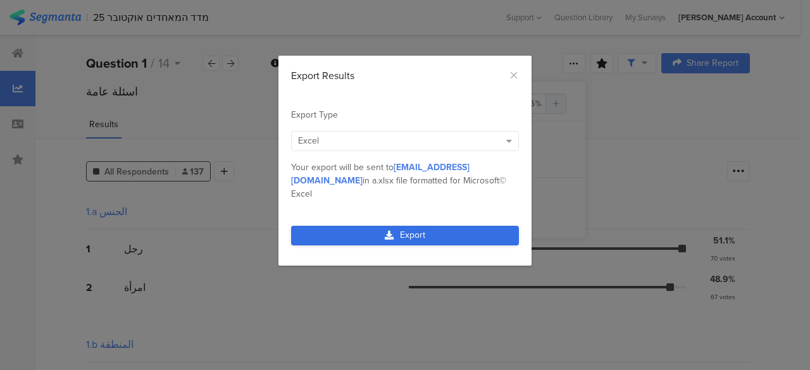
click at [411, 226] on link "Export" at bounding box center [405, 236] width 228 height 20
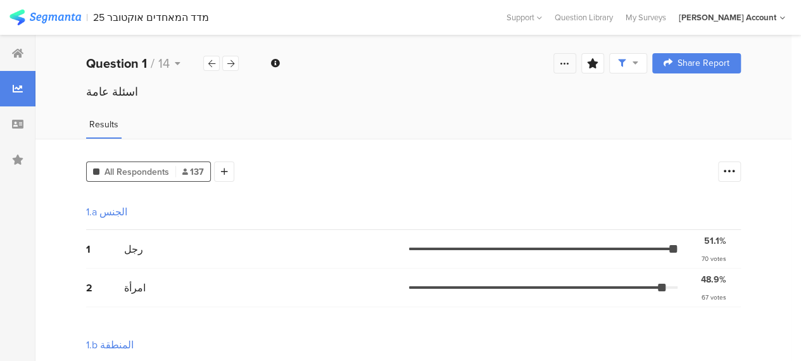
click at [570, 61] on icon at bounding box center [564, 63] width 10 height 10
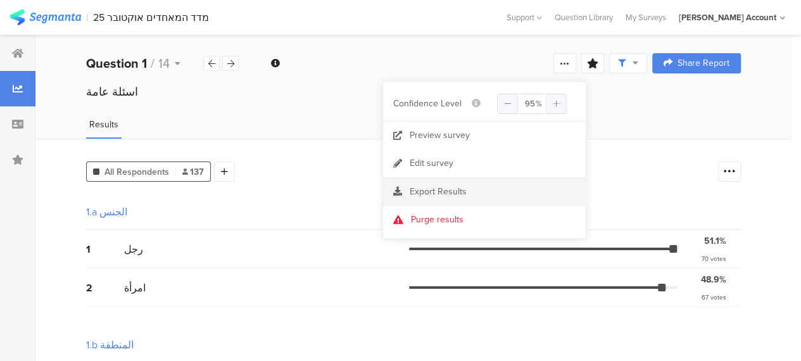
click at [439, 190] on span "Export Results" at bounding box center [437, 191] width 57 height 13
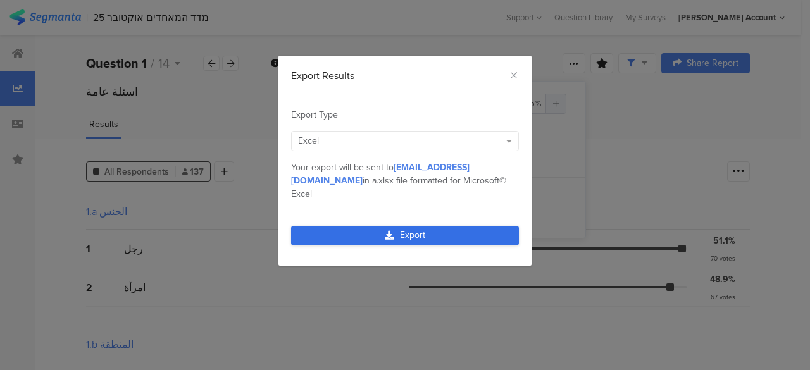
click at [373, 226] on link "Export" at bounding box center [405, 236] width 228 height 20
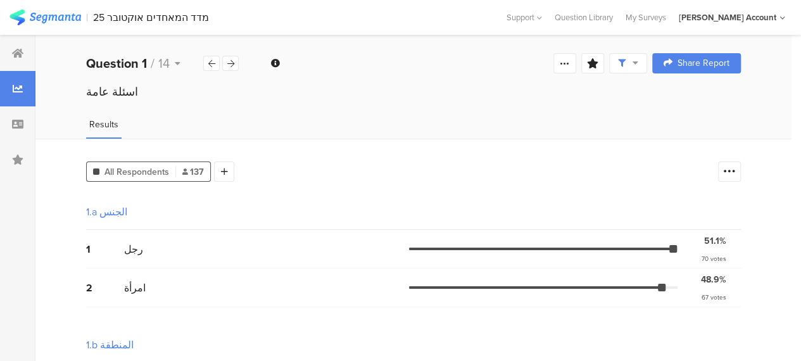
click at [384, 97] on div "اسئلة عامة" at bounding box center [413, 92] width 654 height 16
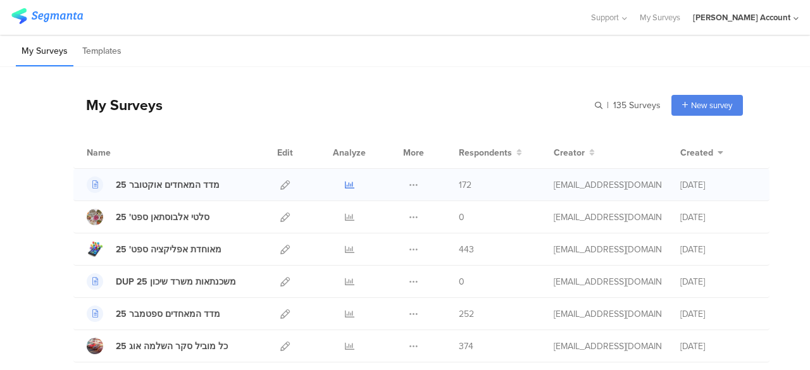
click at [345, 182] on icon at bounding box center [349, 184] width 9 height 9
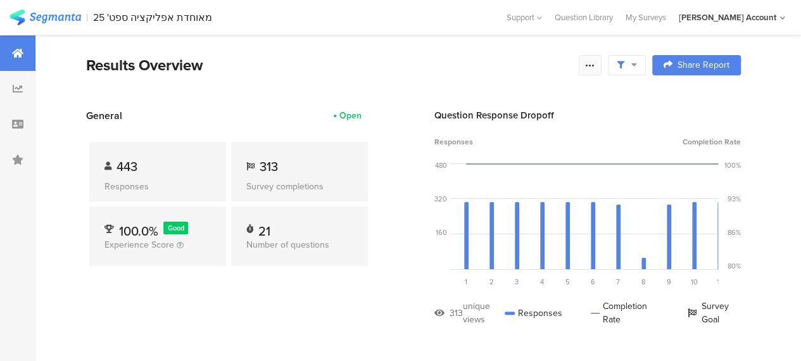
click at [595, 68] on icon at bounding box center [590, 65] width 10 height 10
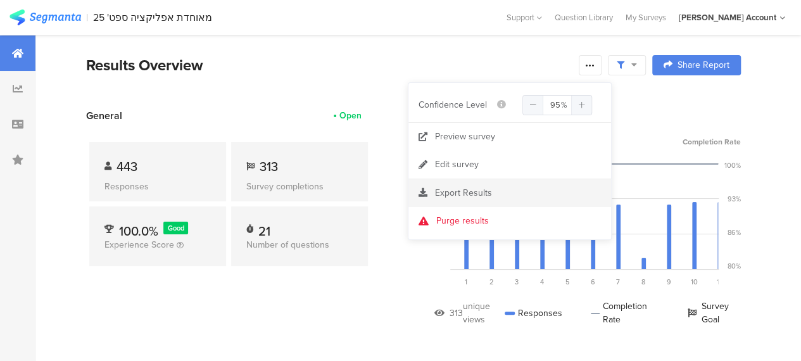
click at [450, 192] on span "Export Results" at bounding box center [463, 192] width 57 height 13
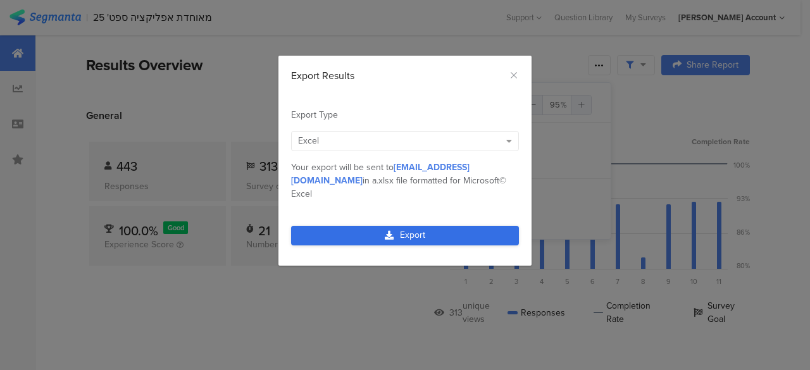
click at [367, 226] on link "Export" at bounding box center [405, 236] width 228 height 20
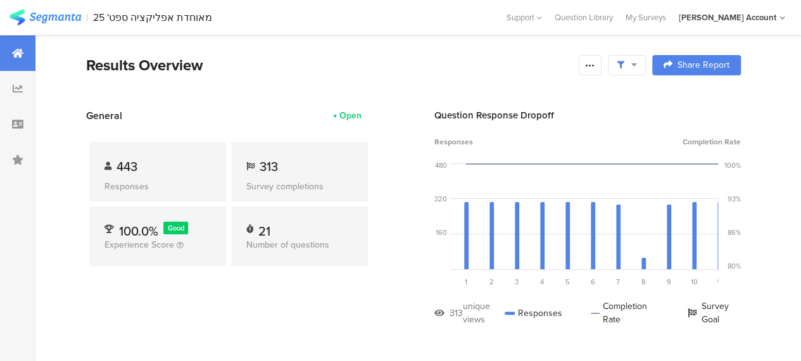
click at [282, 71] on div "Results Overview" at bounding box center [329, 65] width 486 height 23
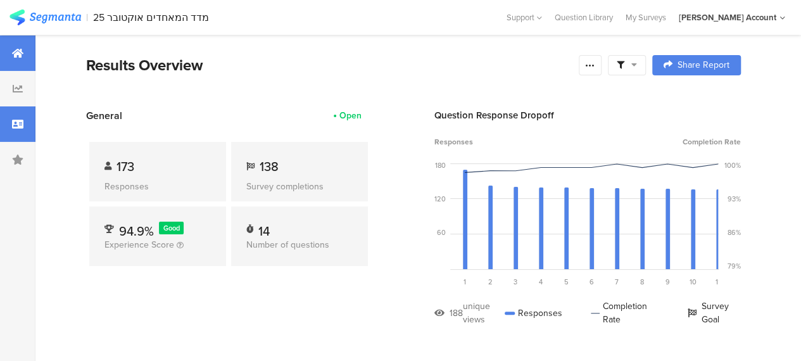
click at [20, 126] on icon at bounding box center [17, 124] width 11 height 10
